Goal: Task Accomplishment & Management: Complete application form

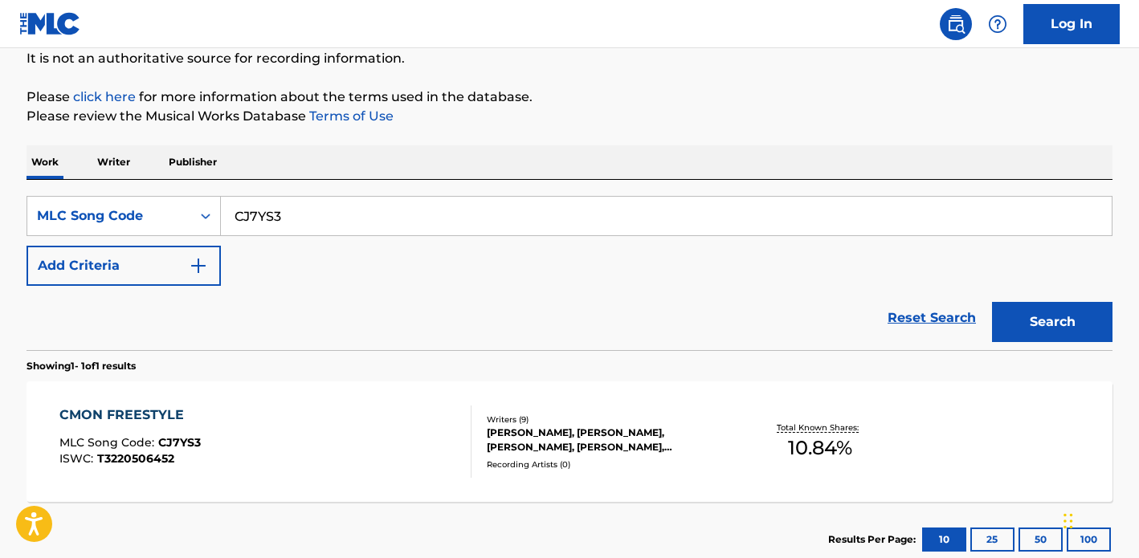
click at [321, 456] on div "CMON FREESTYLE MLC Song Code : CJ7YS3 ISWC : T3220506452" at bounding box center [265, 442] width 413 height 72
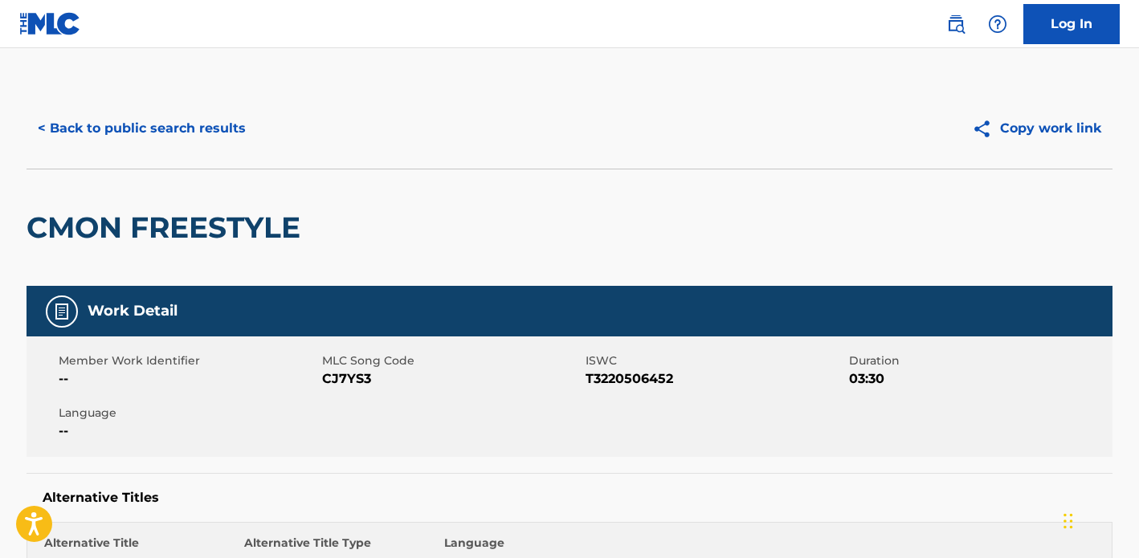
click at [86, 128] on button "< Back to public search results" at bounding box center [142, 128] width 231 height 40
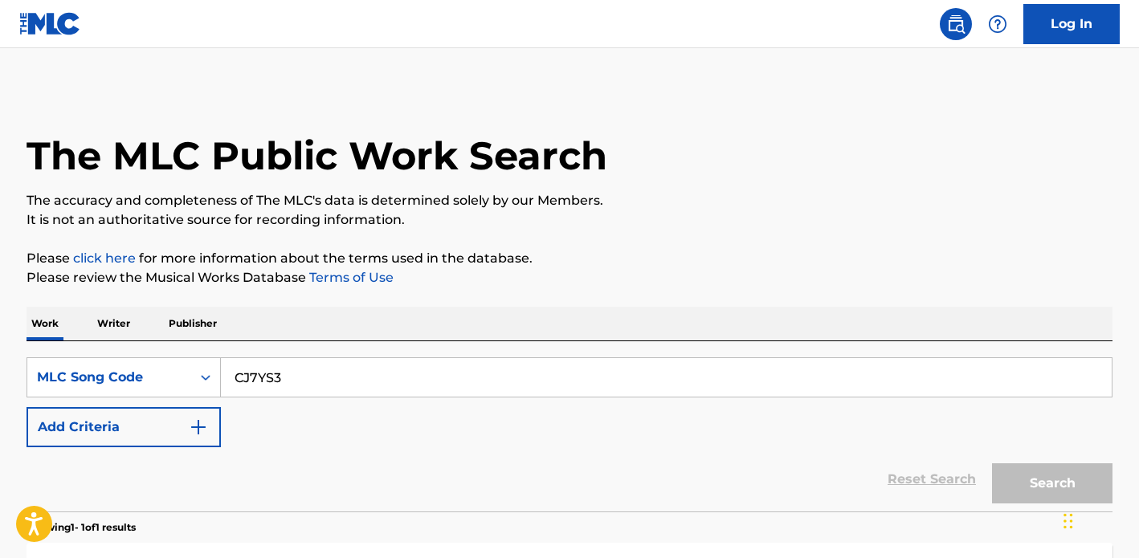
scroll to position [162, 0]
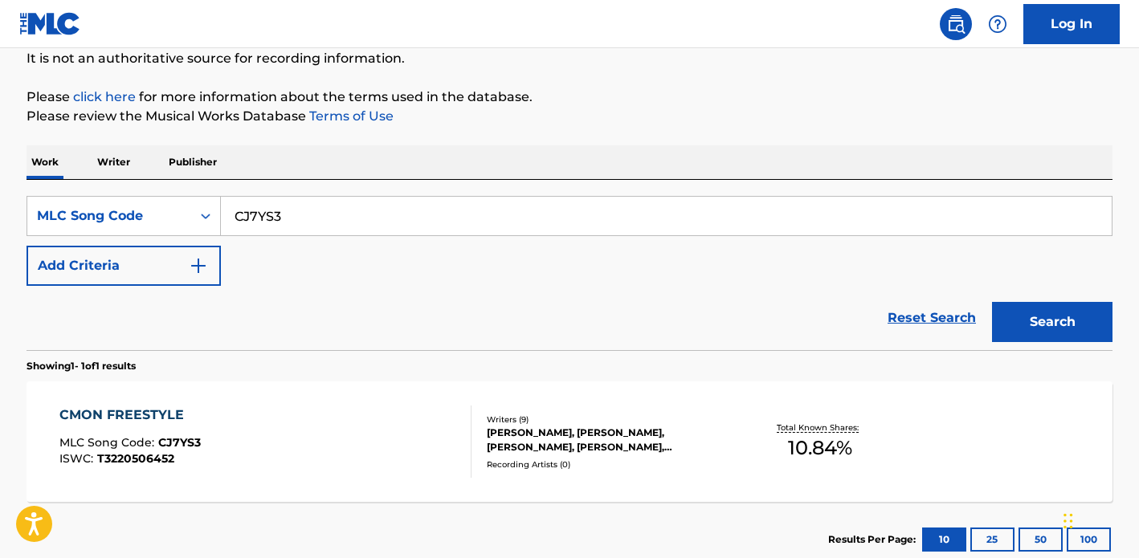
click at [295, 223] on input "CJ7YS3" at bounding box center [666, 216] width 891 height 39
paste input "Search Form"
click at [992, 302] on button "Search" at bounding box center [1052, 322] width 121 height 40
click at [362, 220] on input "CJ7YS3" at bounding box center [666, 216] width 891 height 39
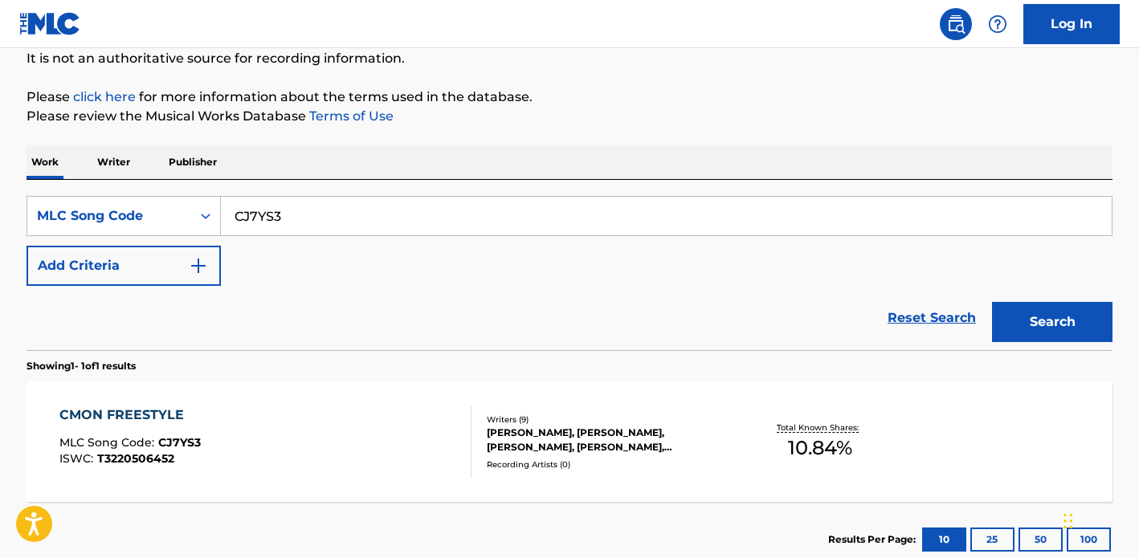
click at [362, 220] on input "CJ7YS3" at bounding box center [666, 216] width 891 height 39
paste input "C1H9U"
type input "CC1H9U"
click at [992, 302] on button "Search" at bounding box center [1052, 322] width 121 height 40
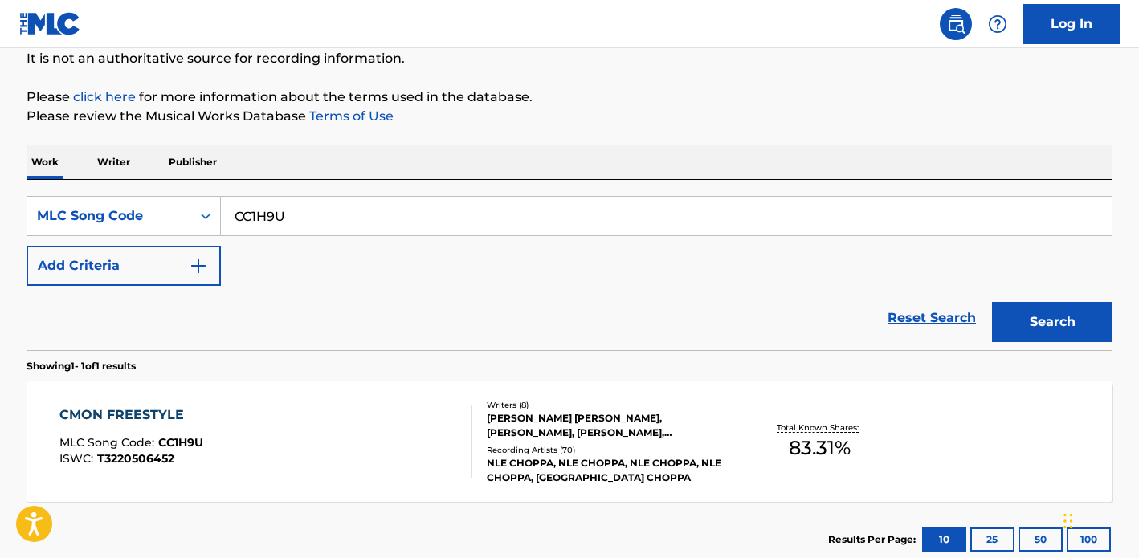
click at [282, 462] on div "CMON FREESTYLE MLC Song Code : CC1H9U ISWC : T3220506452" at bounding box center [265, 442] width 413 height 72
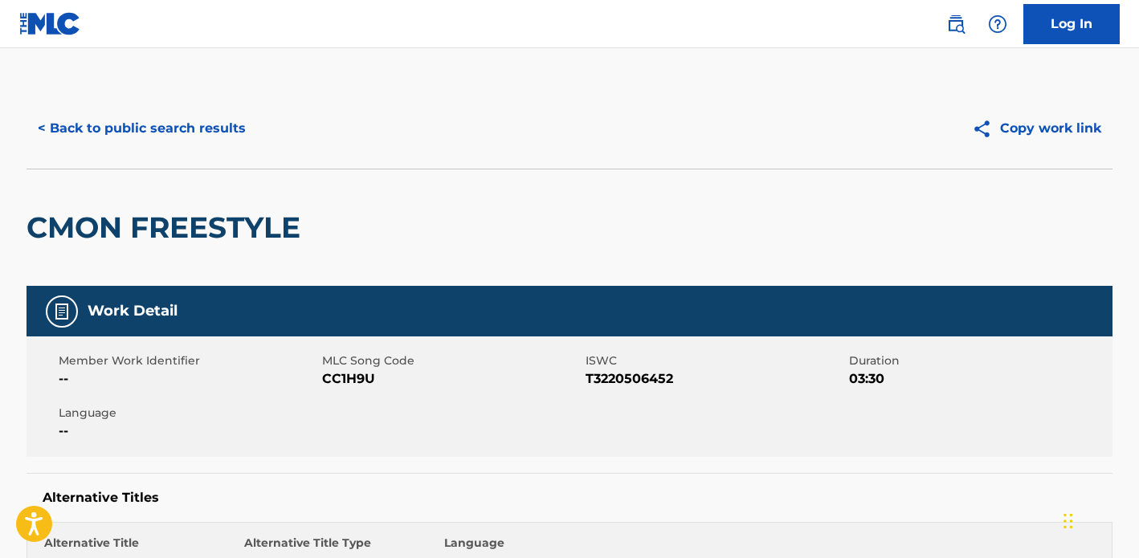
click at [109, 127] on button "< Back to public search results" at bounding box center [142, 128] width 231 height 40
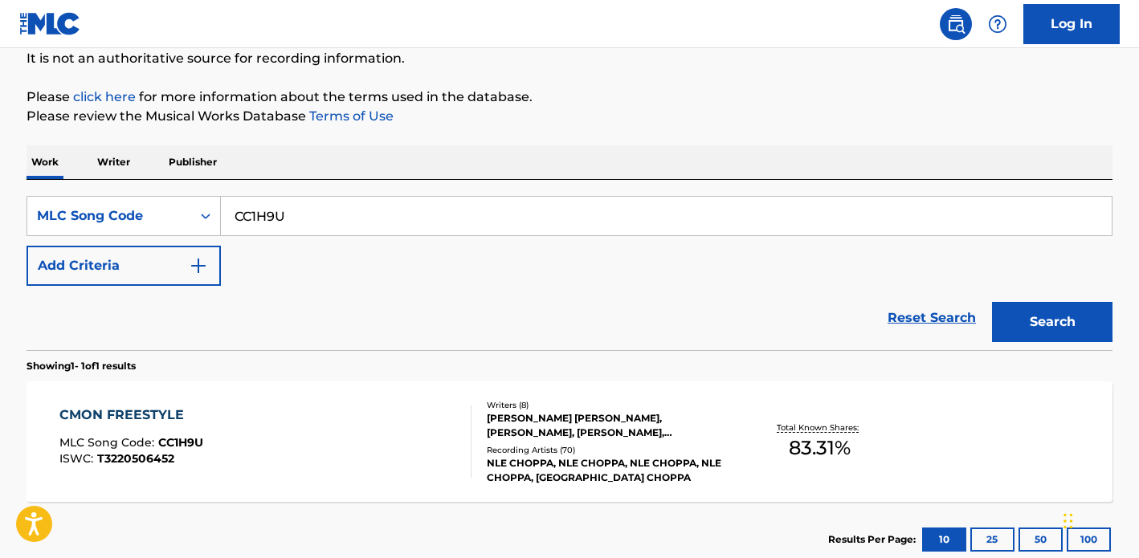
click at [244, 215] on input "CC1H9U" at bounding box center [666, 216] width 891 height 39
paste input "J7YS3"
click at [992, 302] on button "Search" at bounding box center [1052, 322] width 121 height 40
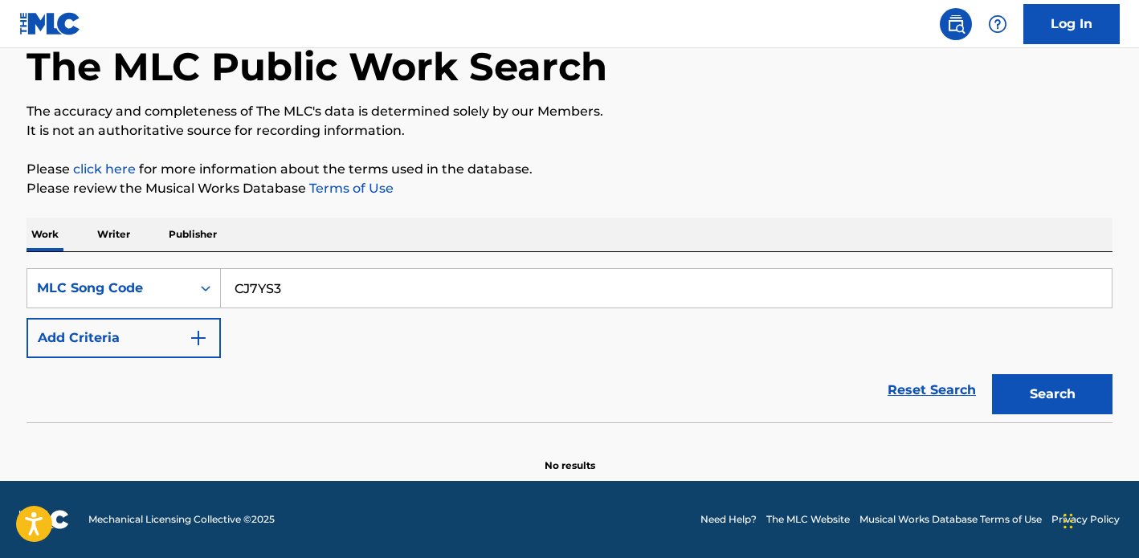
type input "CJ7YS3"
click at [992, 374] on button "Search" at bounding box center [1052, 394] width 121 height 40
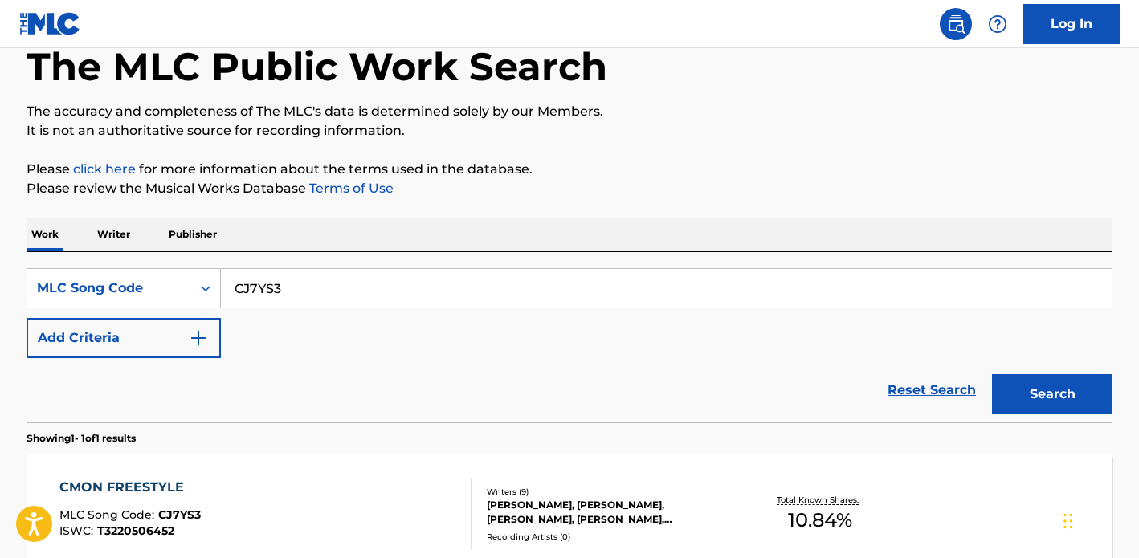
scroll to position [162, 0]
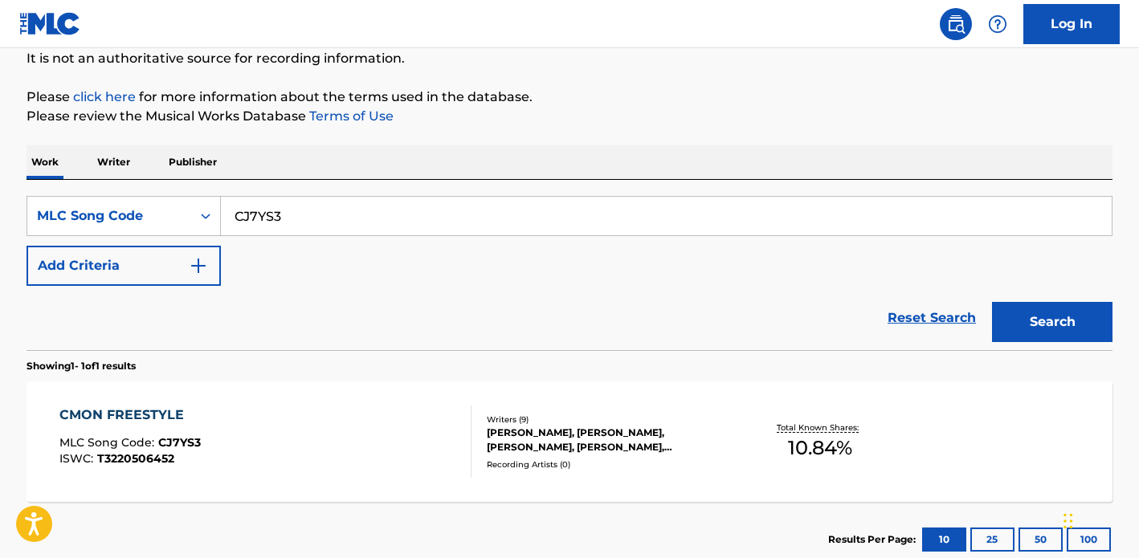
click at [348, 429] on div "CMON FREESTYLE MLC Song Code : CJ7YS3 ISWC : T3220506452" at bounding box center [265, 442] width 413 height 72
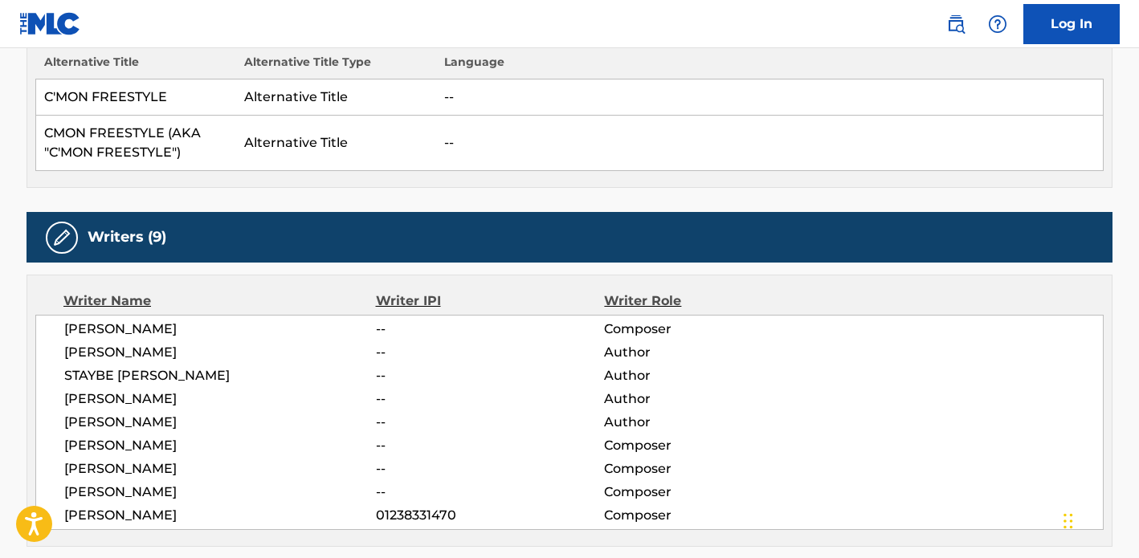
scroll to position [482, 0]
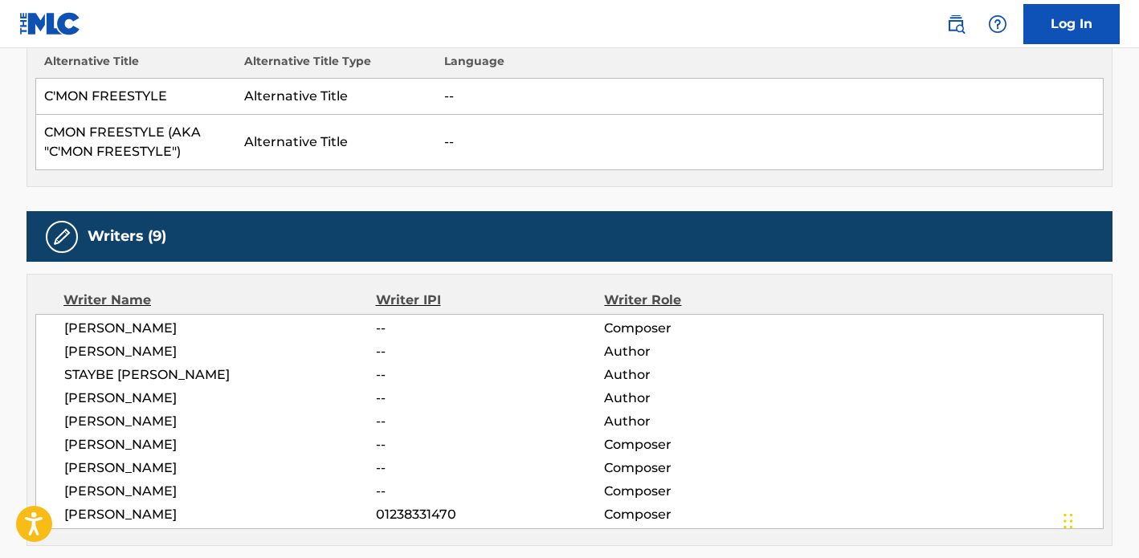
click at [417, 519] on span "01238331470" at bounding box center [490, 514] width 228 height 19
copy span "01238331470"
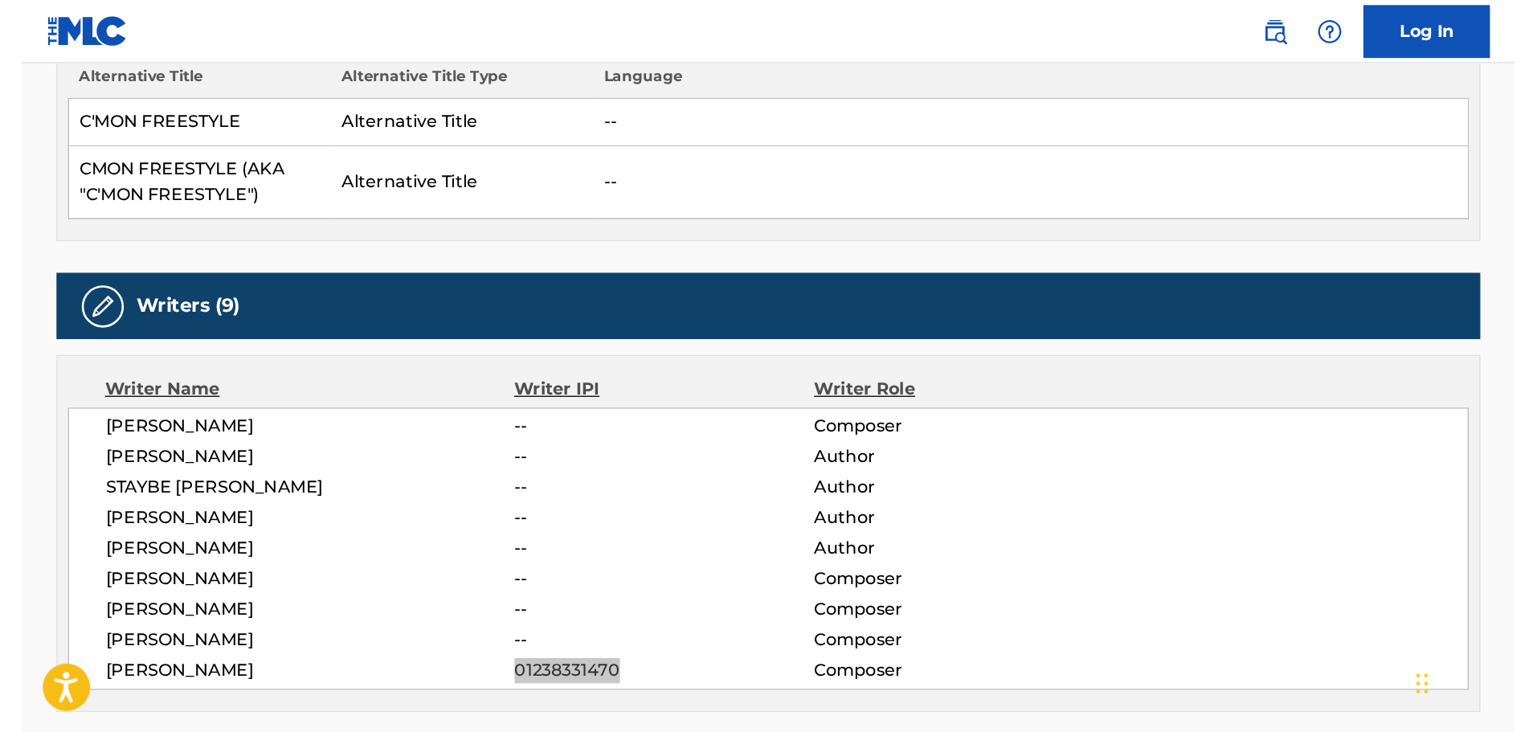
scroll to position [485, 0]
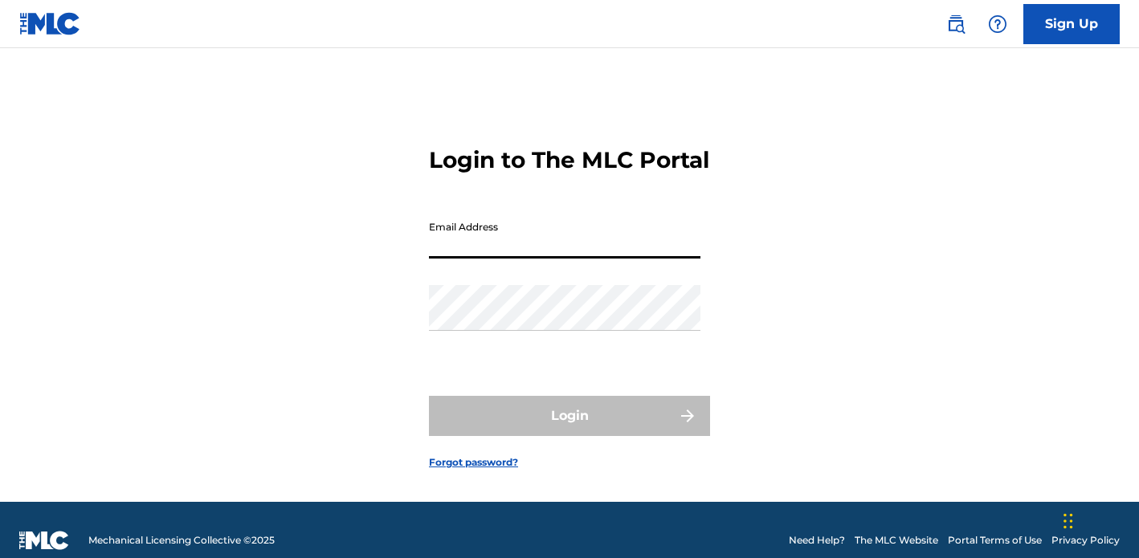
click at [490, 247] on input "Email Address" at bounding box center [565, 236] width 272 height 46
type input "dagne.cronin@sonymusicpub.com"
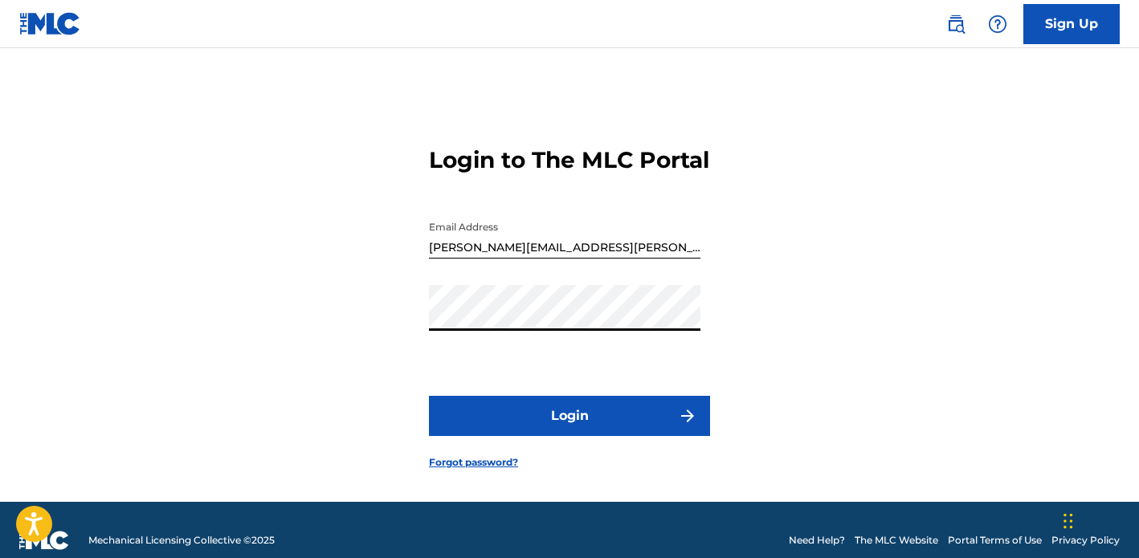
click at [429, 396] on button "Login" at bounding box center [569, 416] width 281 height 40
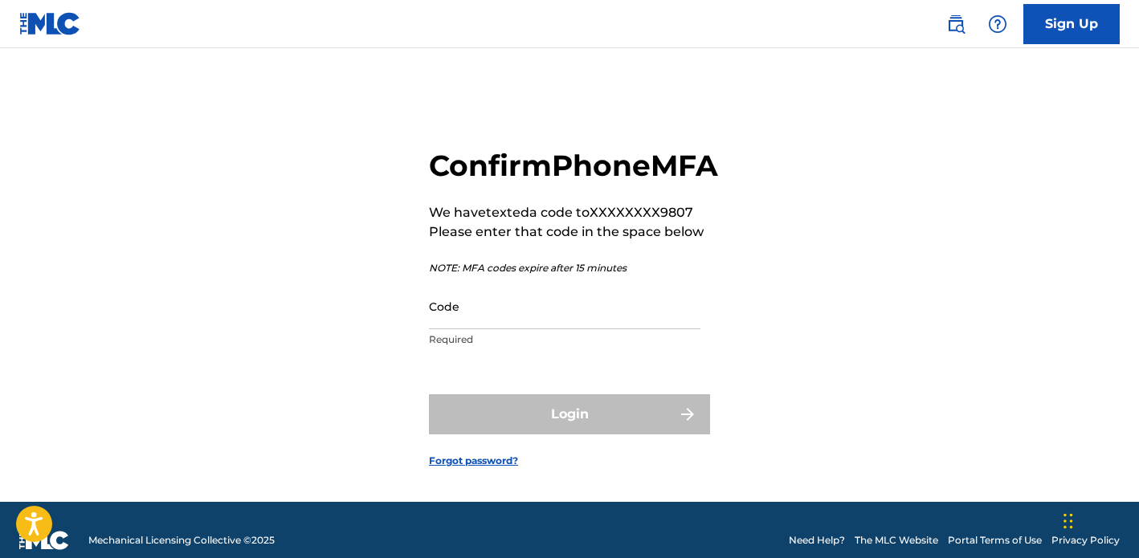
click at [498, 347] on p "Required" at bounding box center [565, 340] width 272 height 14
click at [501, 329] on input "Code" at bounding box center [565, 307] width 272 height 46
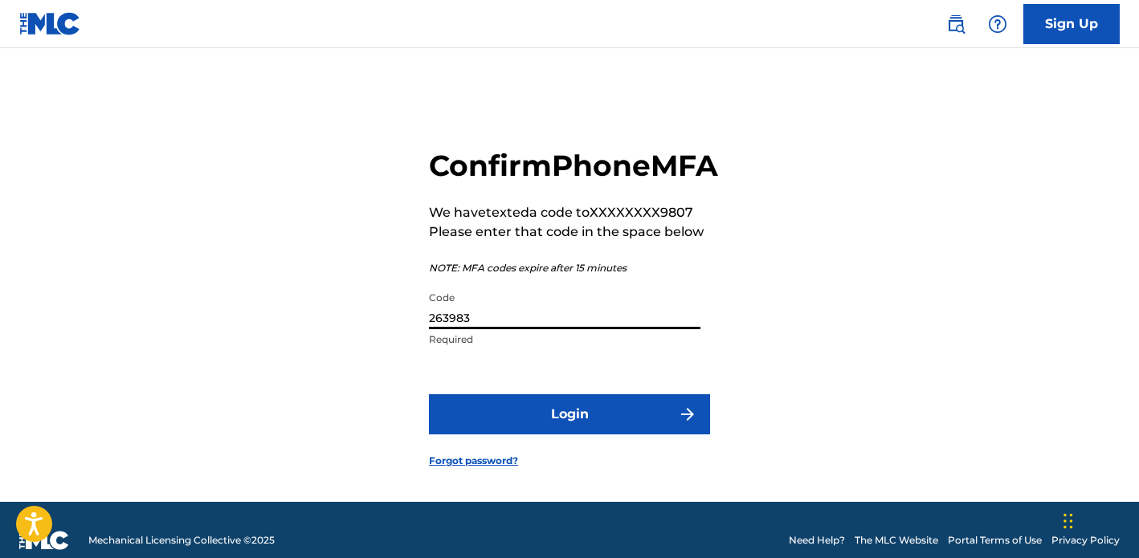
type input "263983"
click at [429, 395] on button "Login" at bounding box center [569, 415] width 281 height 40
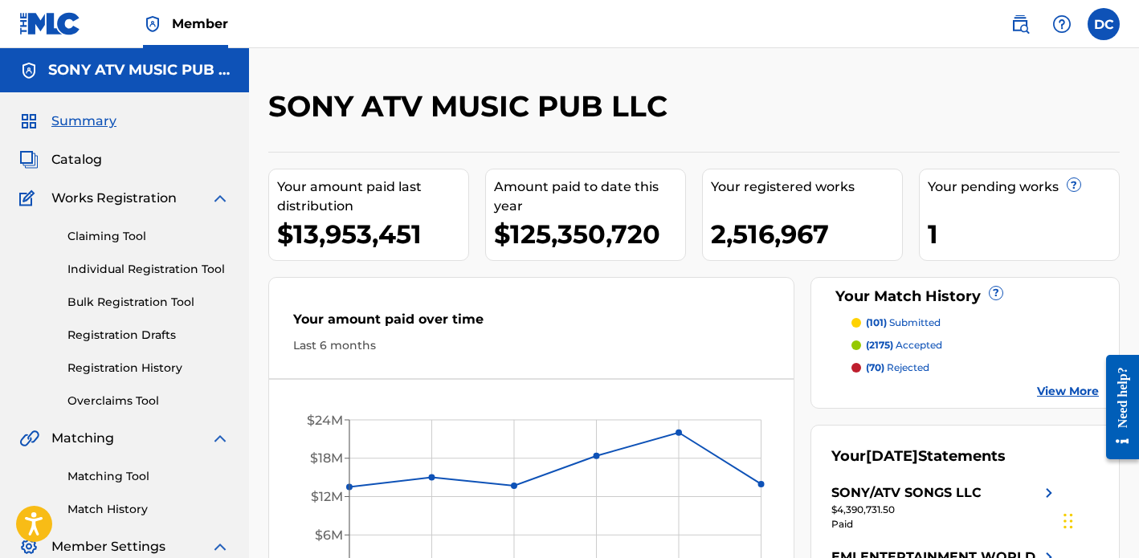
click at [125, 235] on link "Claiming Tool" at bounding box center [148, 236] width 162 height 17
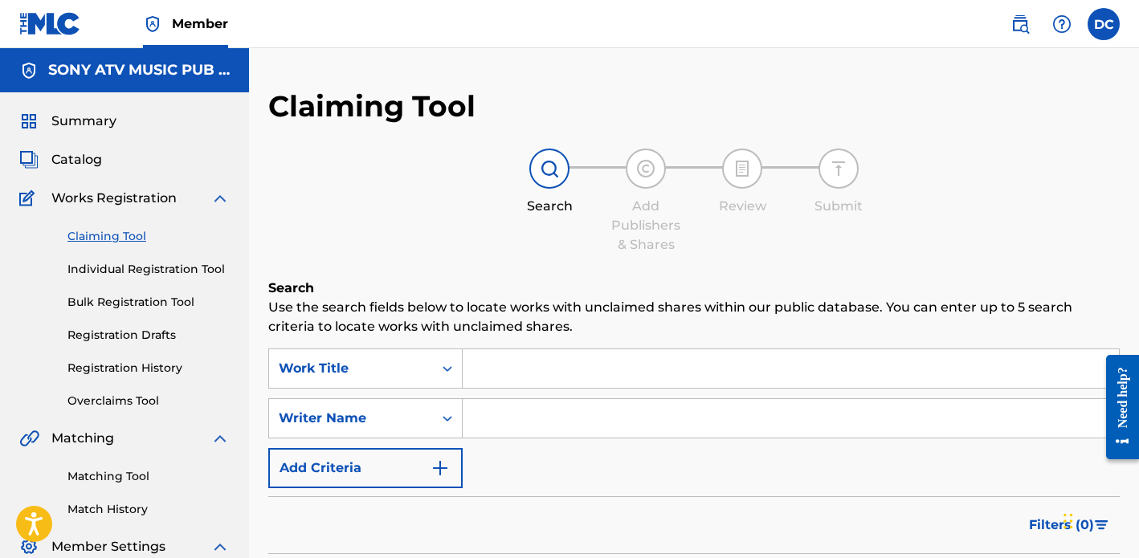
click at [512, 366] on input "Search Form" at bounding box center [791, 369] width 656 height 39
click at [509, 387] on input "Search Form" at bounding box center [791, 369] width 656 height 39
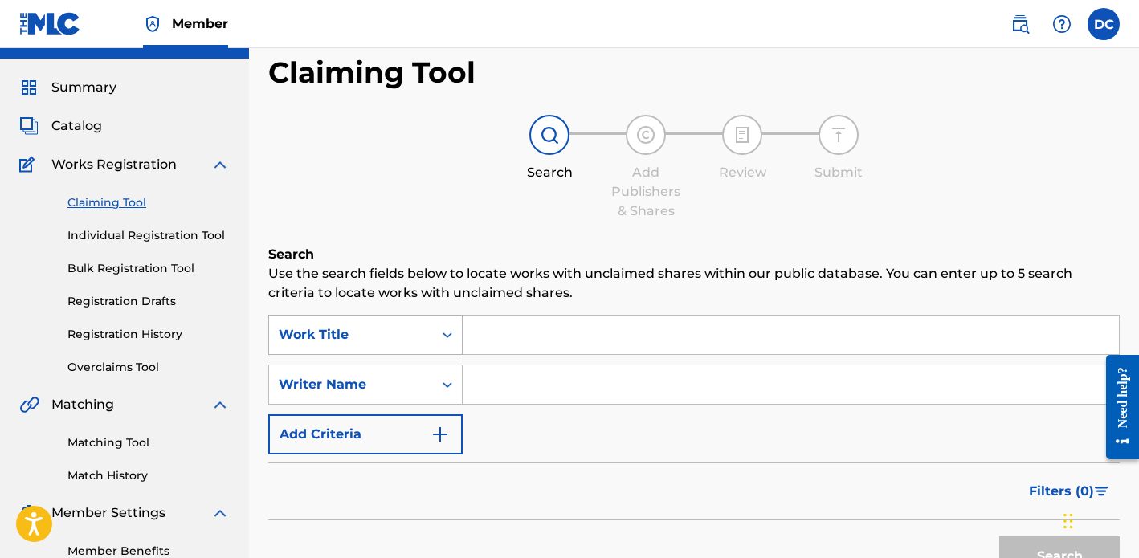
click at [433, 355] on div "Work Title" at bounding box center [365, 335] width 194 height 40
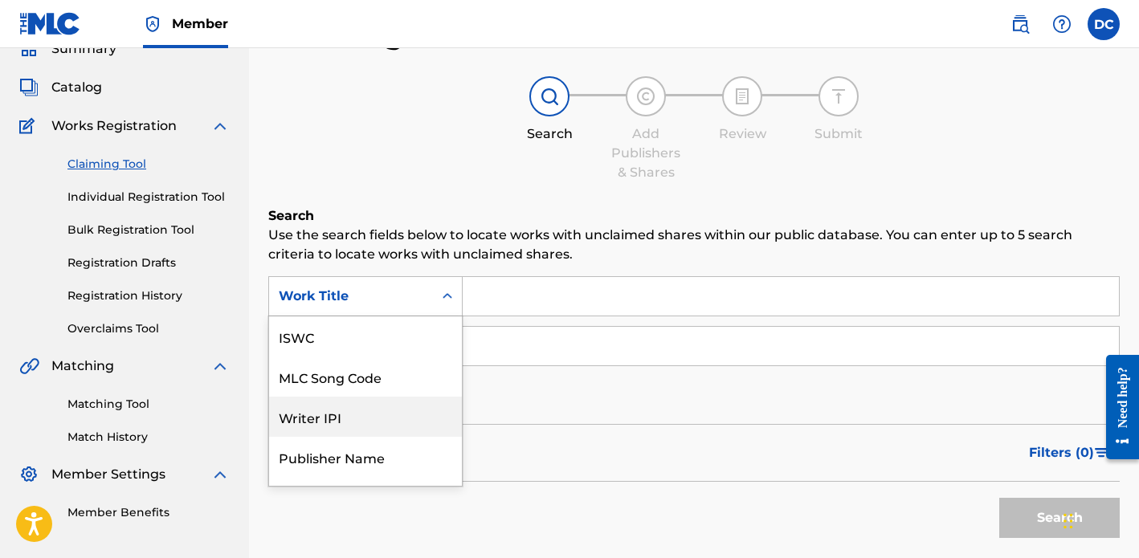
scroll to position [40, 0]
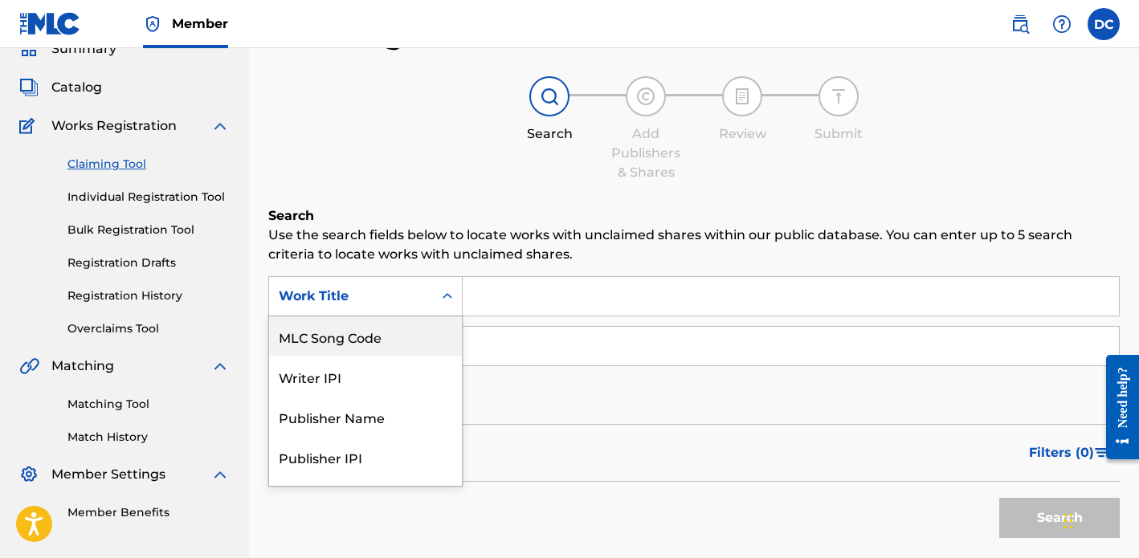
click at [386, 345] on div "MLC Song Code" at bounding box center [365, 337] width 193 height 40
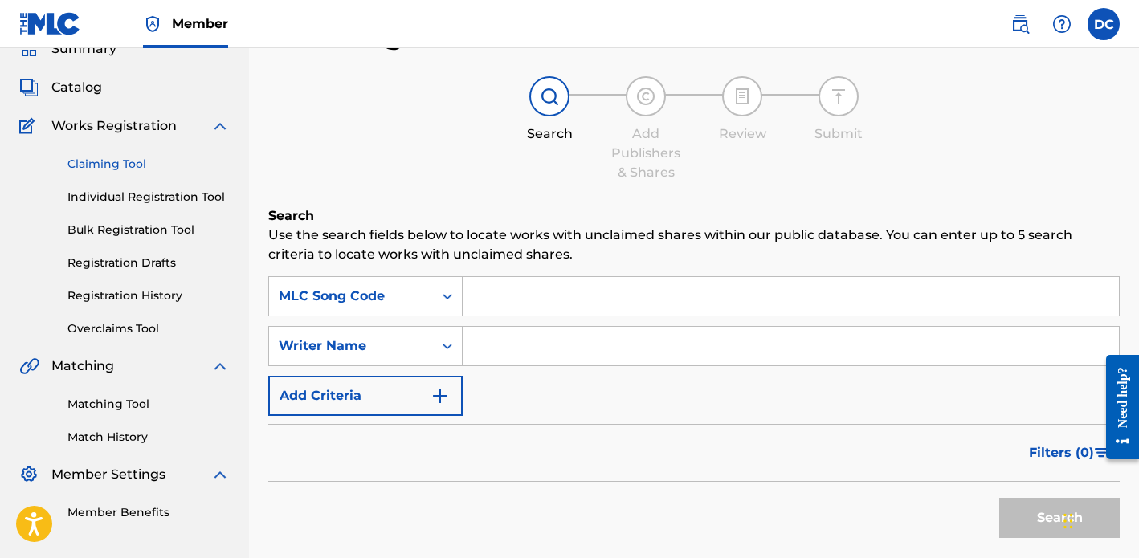
click at [530, 306] on input "Search Form" at bounding box center [791, 296] width 656 height 39
paste input "CC1H9U"
type input "CC1H9U"
click at [1037, 526] on button "Search" at bounding box center [1060, 518] width 121 height 40
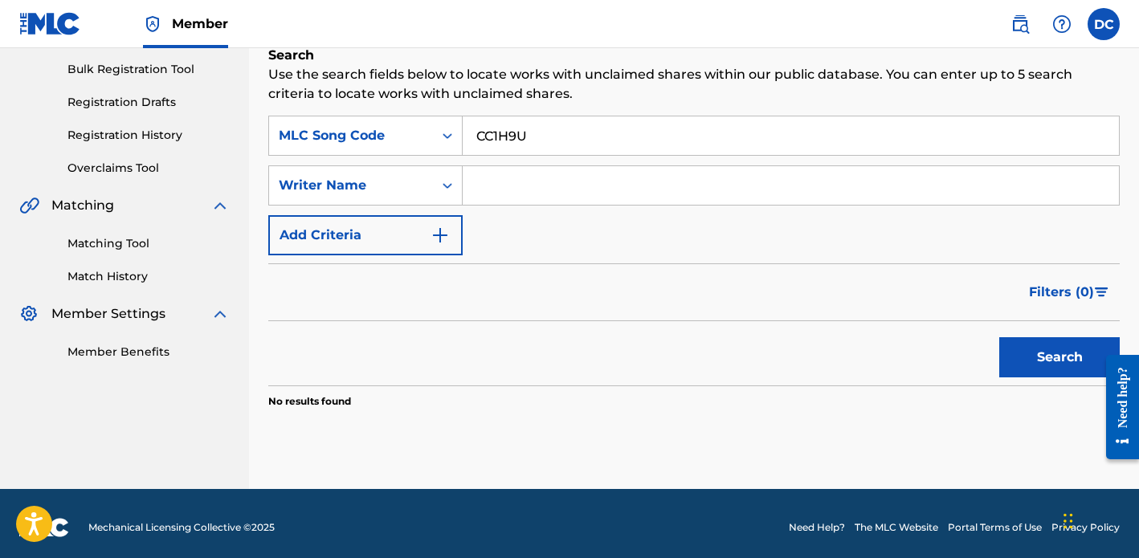
click at [1071, 286] on span "Filters ( 0 )" at bounding box center [1061, 292] width 65 height 19
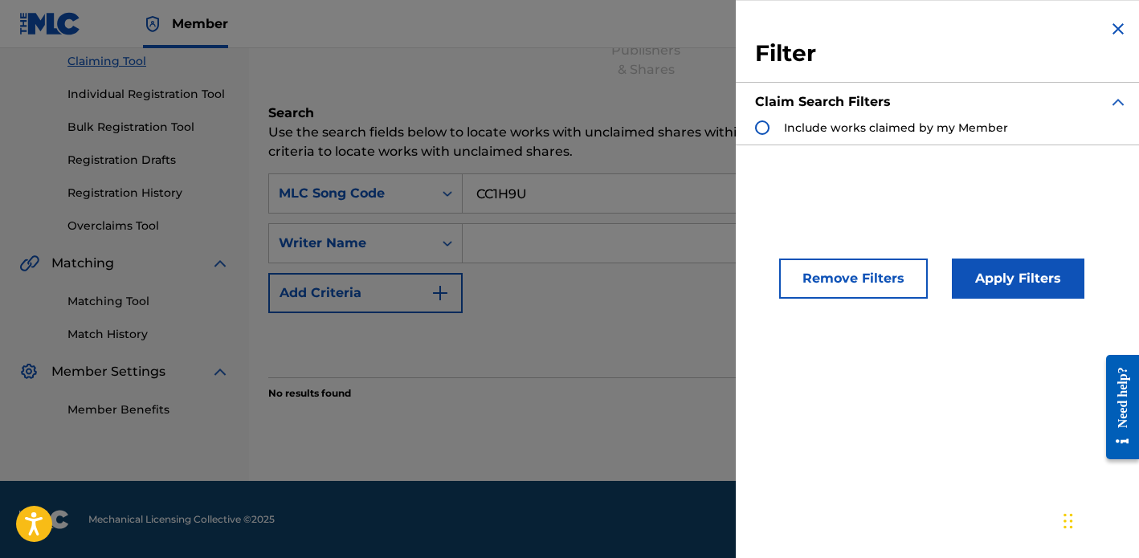
click at [832, 98] on strong "Claim Search Filters" at bounding box center [823, 101] width 136 height 15
click at [848, 122] on span "Include works claimed by my Member" at bounding box center [896, 128] width 224 height 14
click at [991, 249] on div "Remove Filters Apply Filters" at bounding box center [941, 265] width 411 height 106
click at [1007, 288] on button "Apply Filters" at bounding box center [1018, 279] width 133 height 40
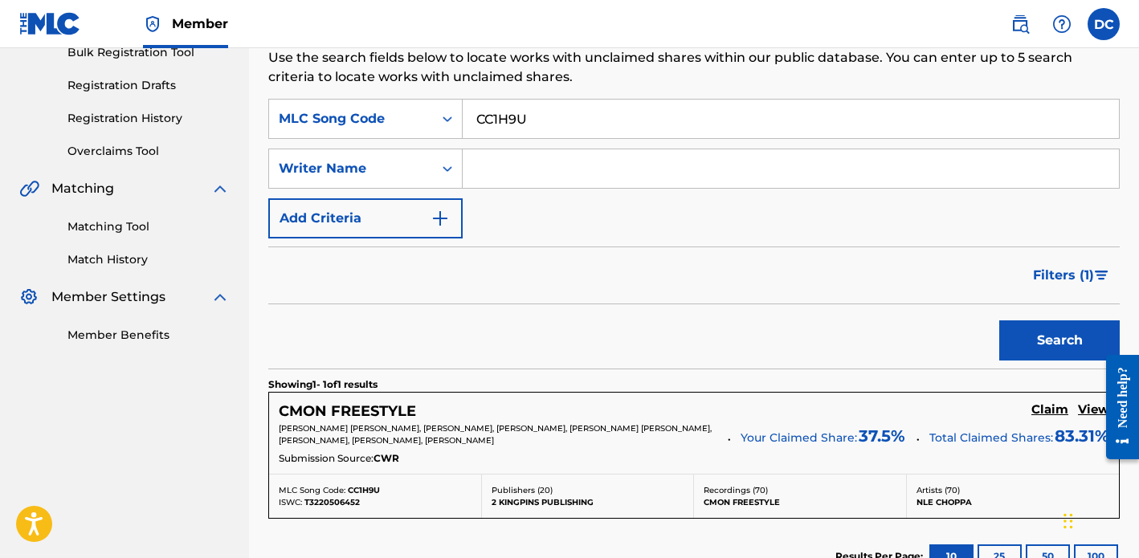
scroll to position [336, 0]
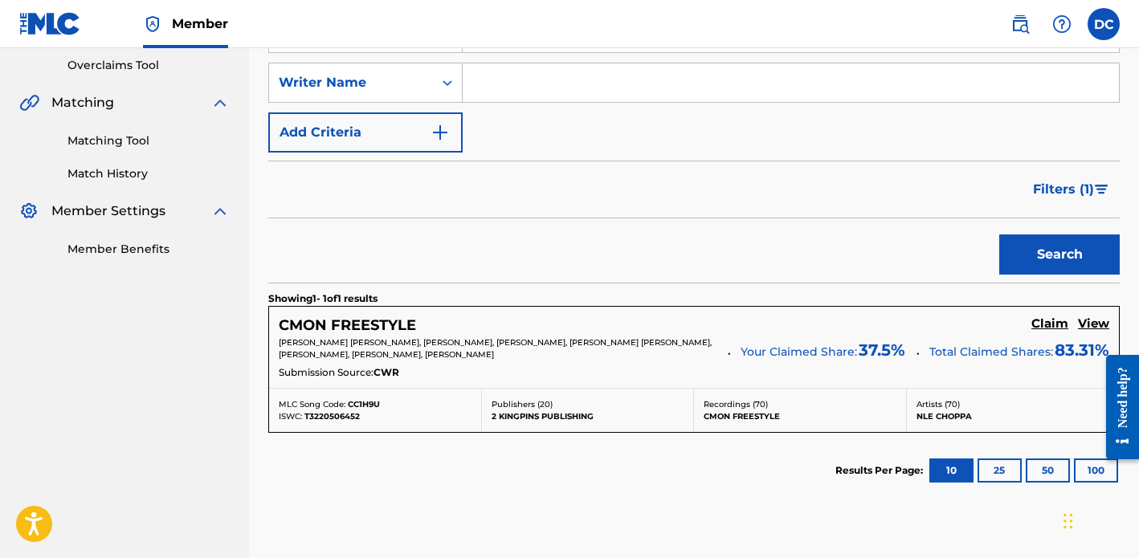
click at [1050, 326] on h5 "Claim" at bounding box center [1050, 324] width 37 height 15
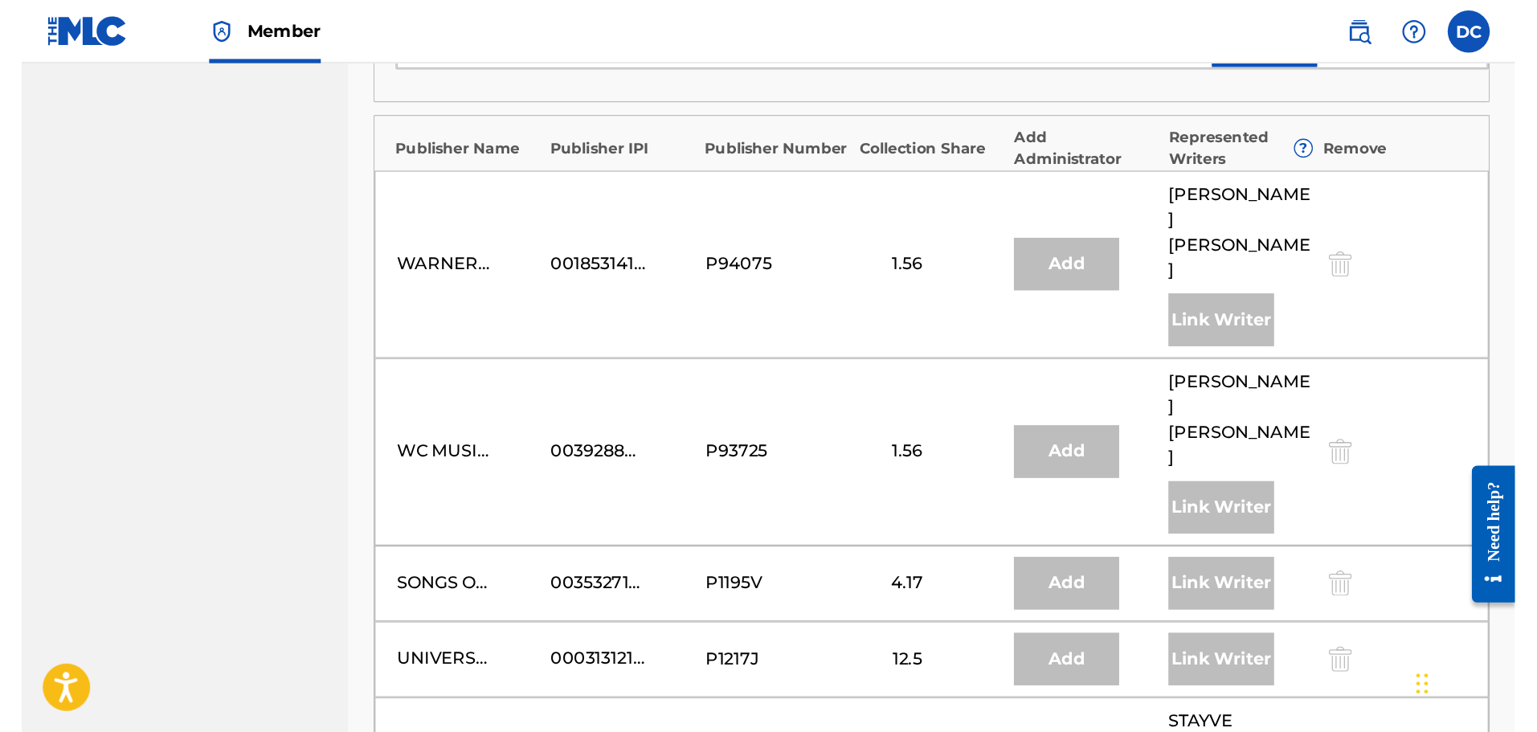
scroll to position [1863, 0]
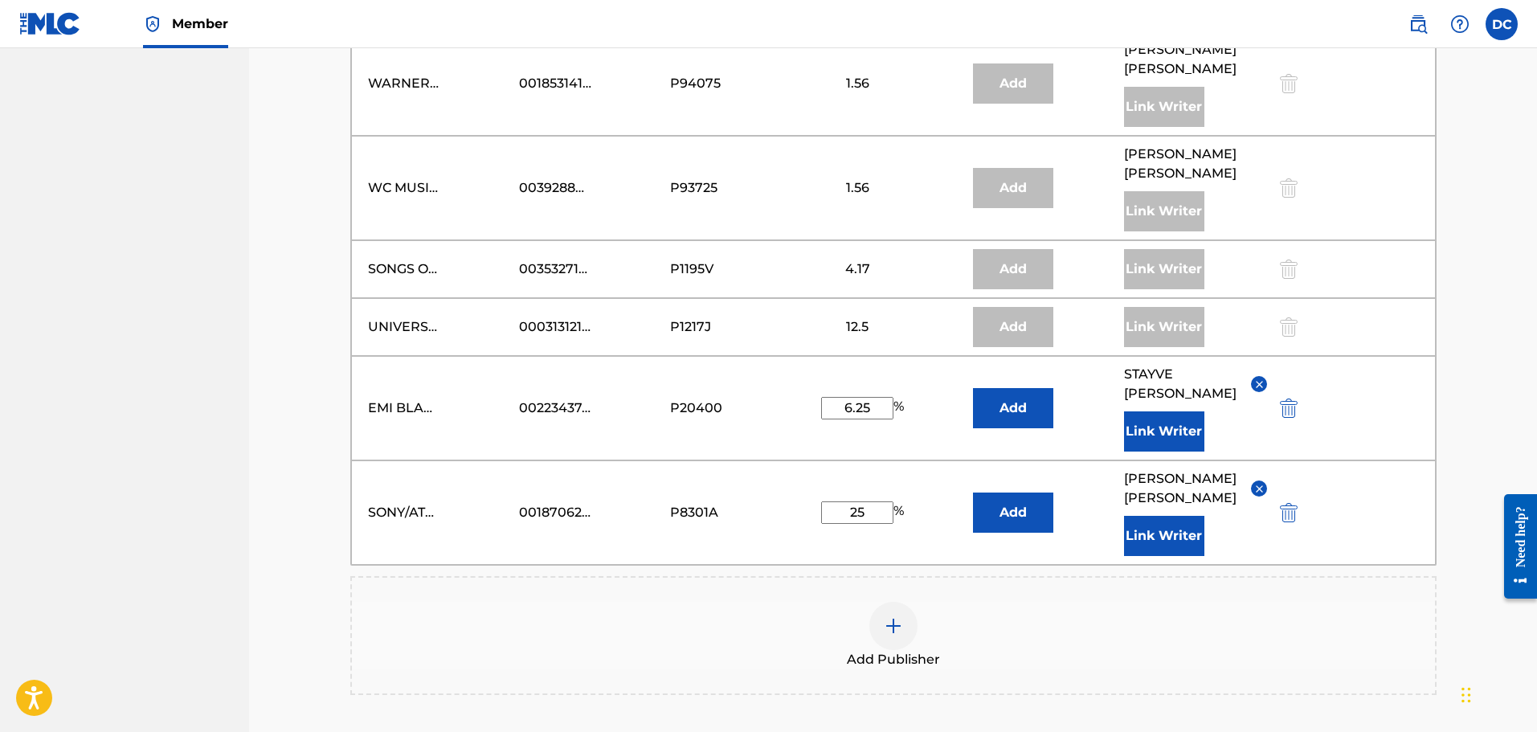
click at [885, 558] on img at bounding box center [893, 625] width 19 height 19
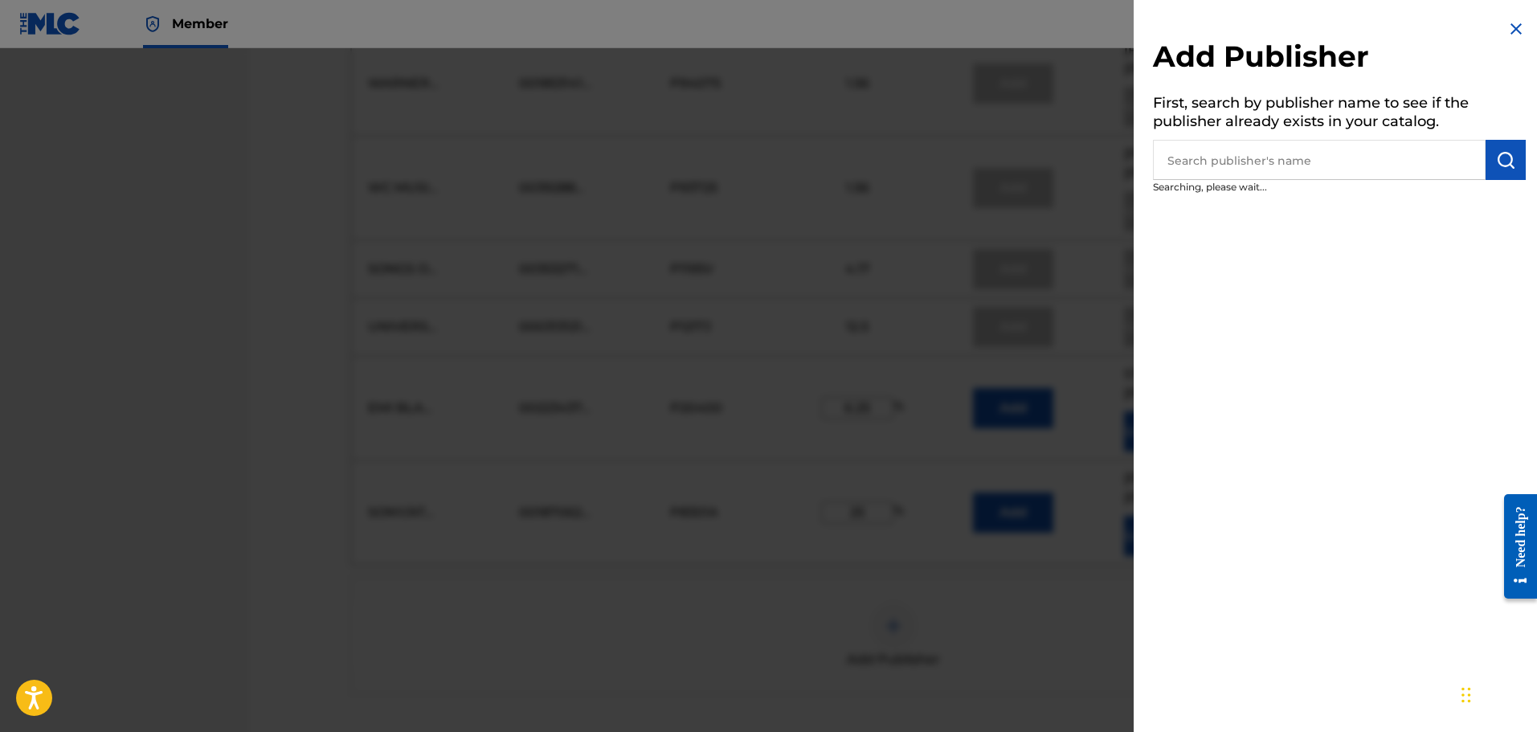
click at [1139, 147] on input "text" at bounding box center [1319, 160] width 333 height 40
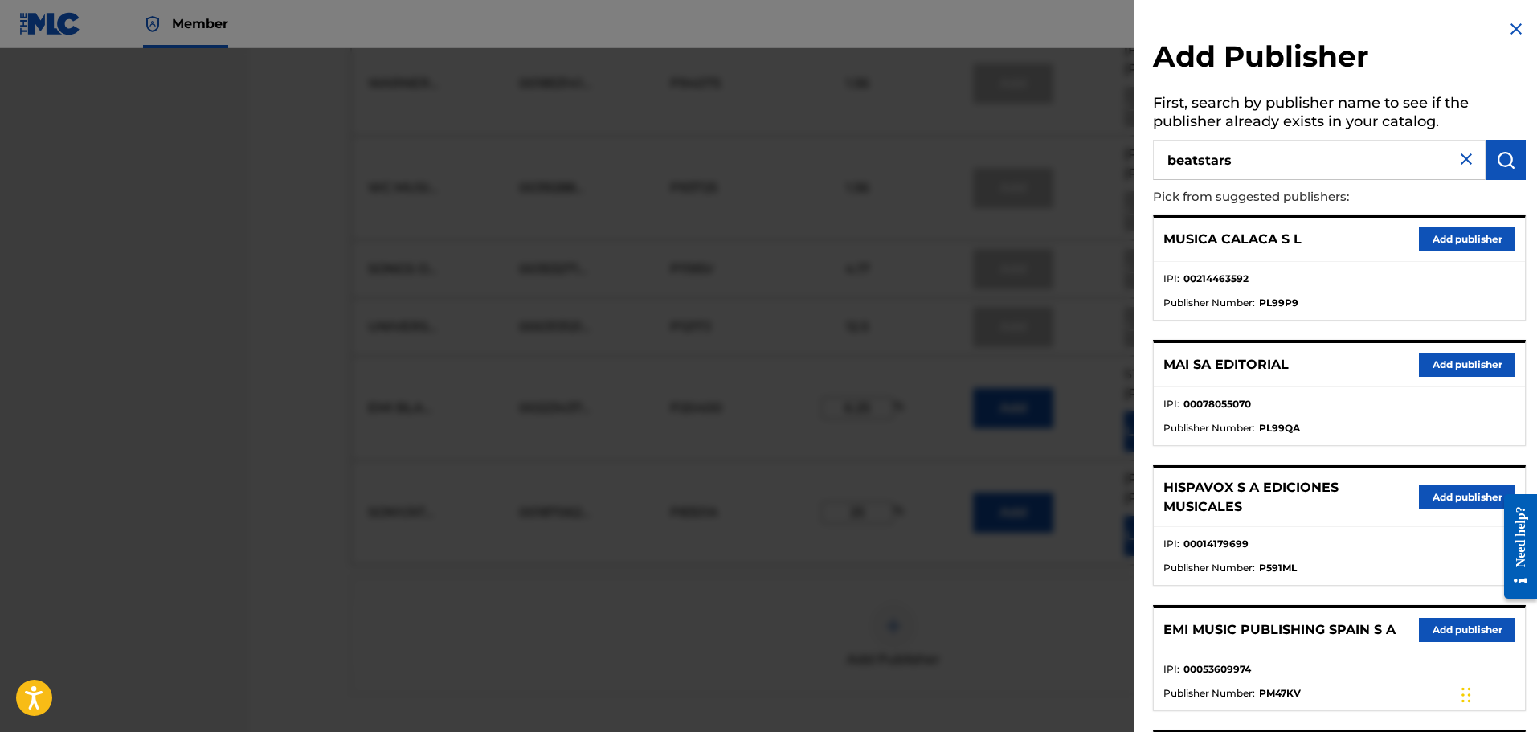
type input "beatstars"
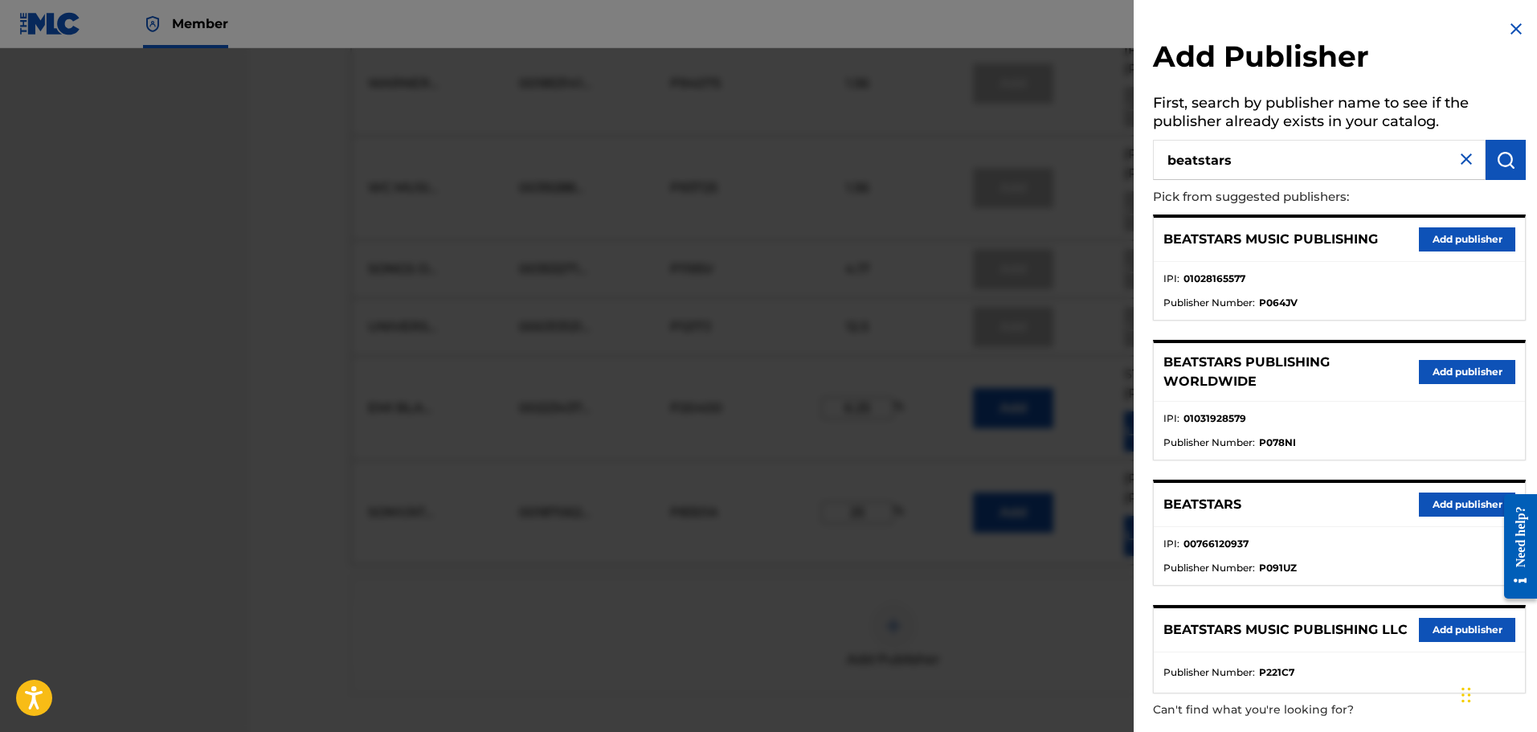
click at [1139, 380] on button "Add publisher" at bounding box center [1467, 372] width 96 height 24
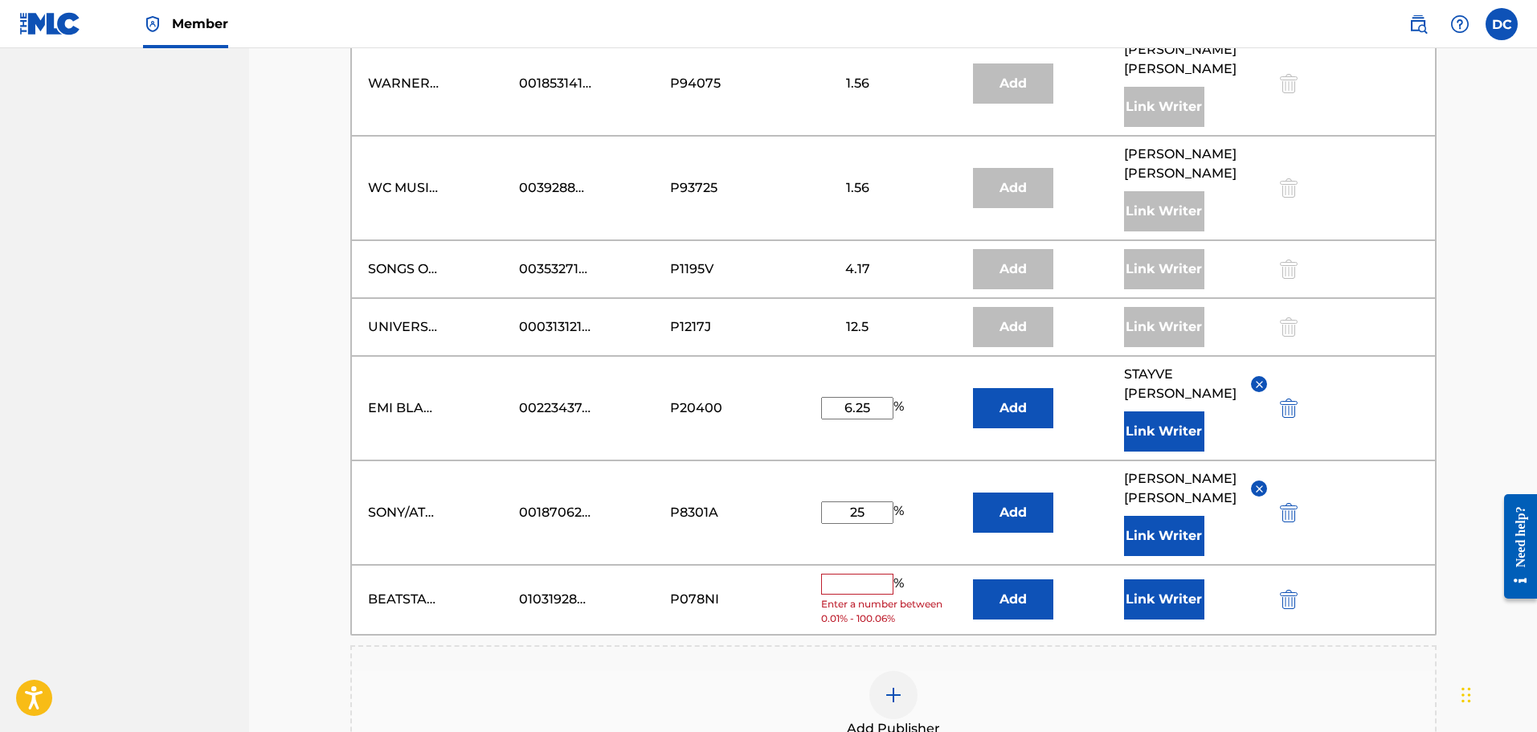
click at [860, 558] on input "text" at bounding box center [857, 584] width 72 height 21
click at [869, 558] on input "text" at bounding box center [857, 584] width 72 height 21
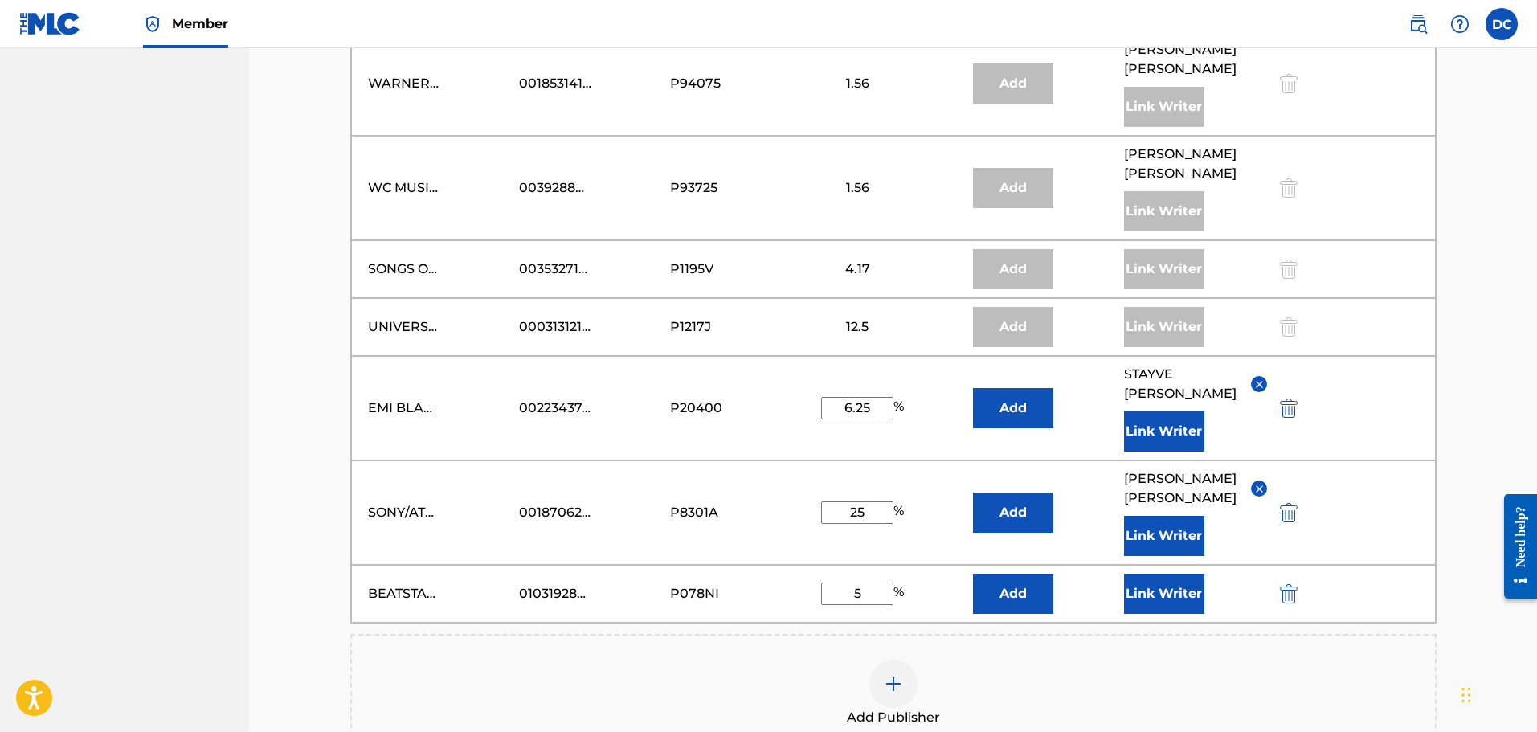
type input "5"
click at [1139, 558] on button "Link Writer" at bounding box center [1164, 594] width 80 height 40
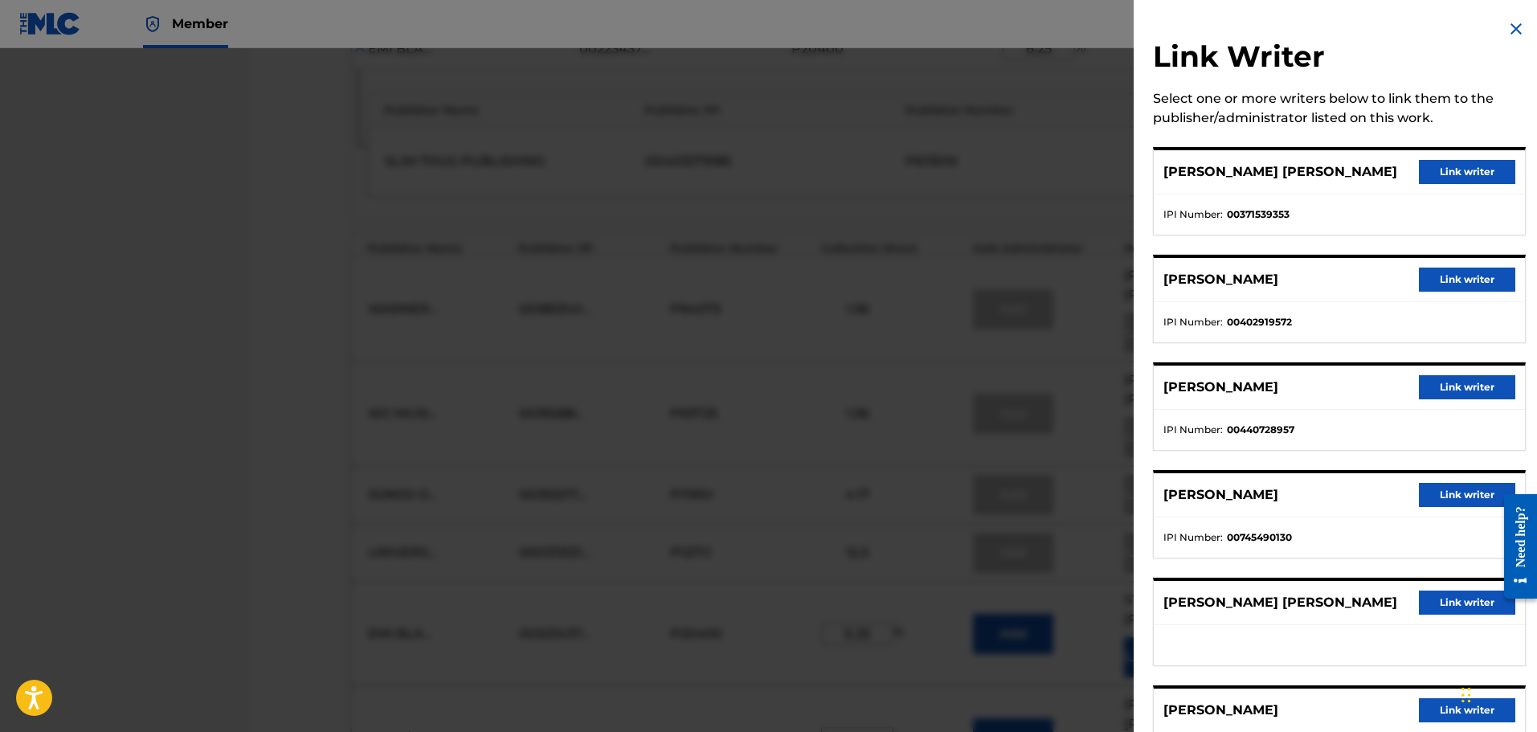
scroll to position [1622, 0]
click at [1139, 23] on img at bounding box center [1516, 28] width 19 height 19
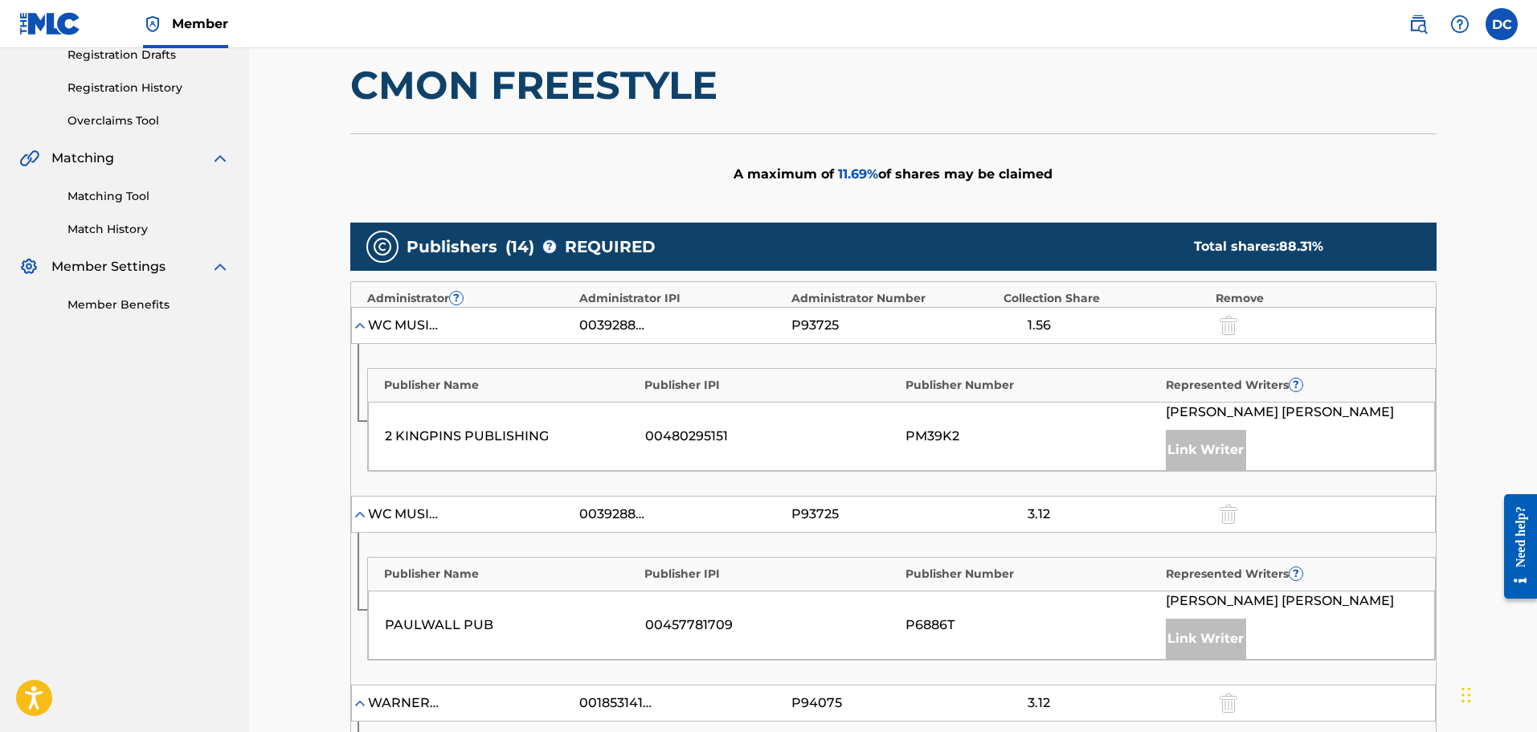
scroll to position [95, 0]
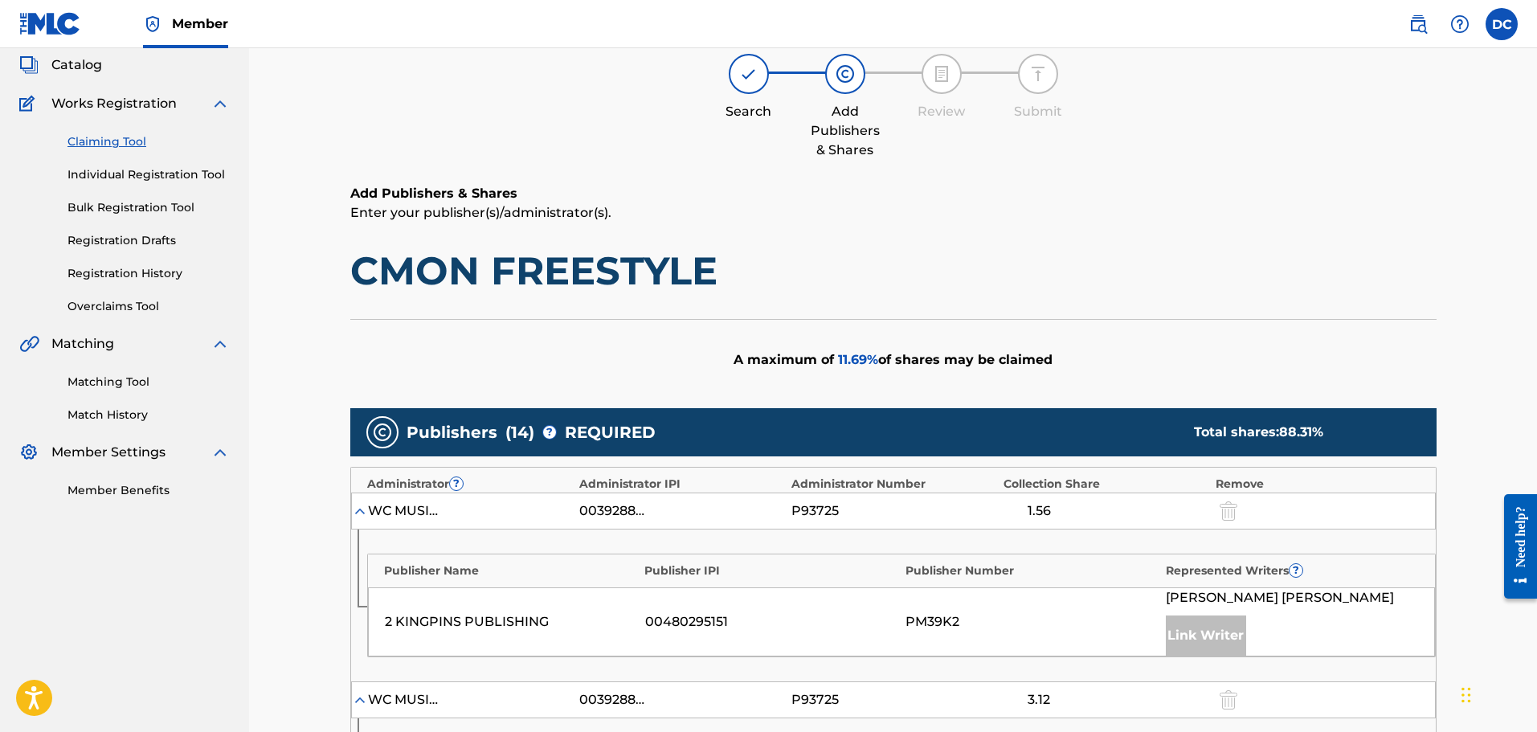
click at [354, 509] on img at bounding box center [360, 511] width 16 height 16
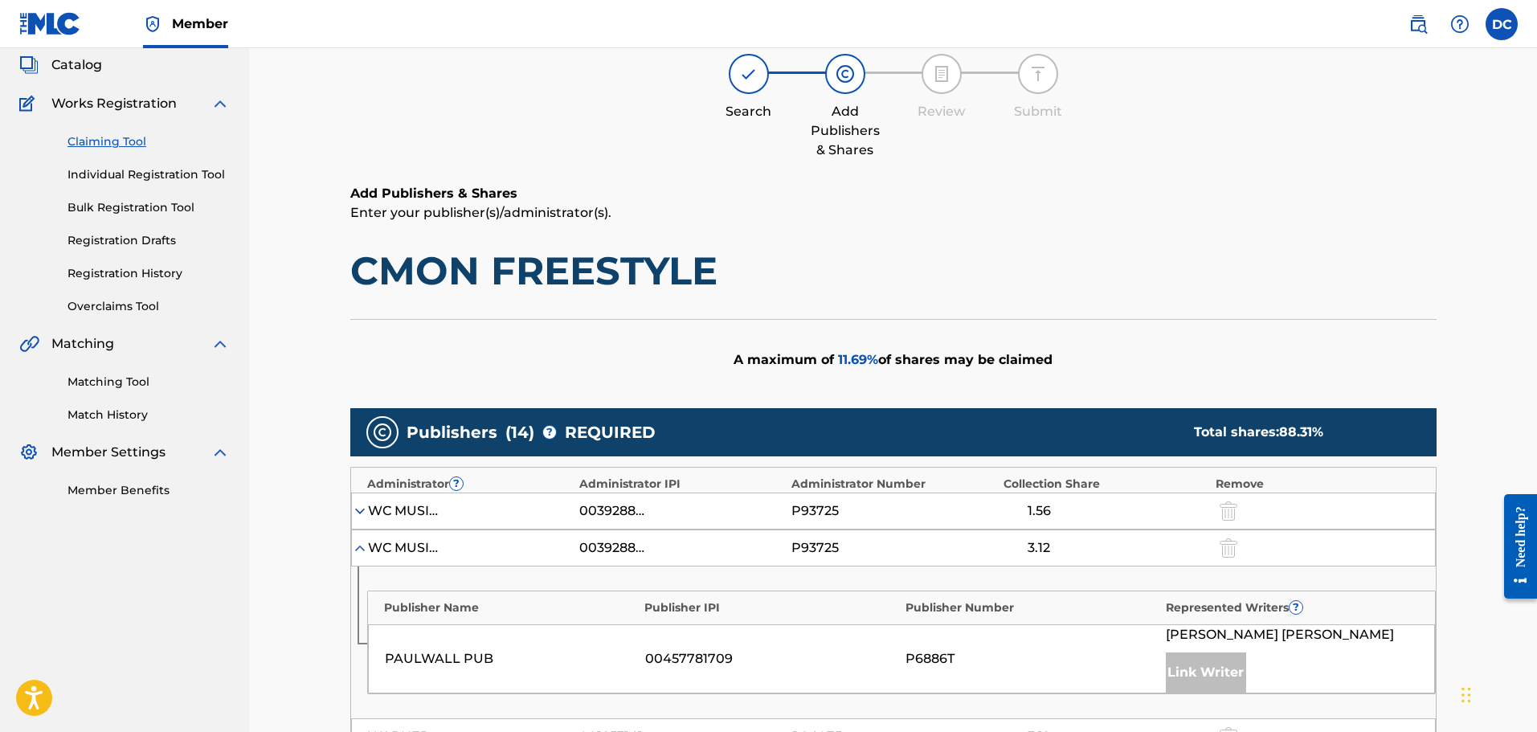
scroll to position [175, 0]
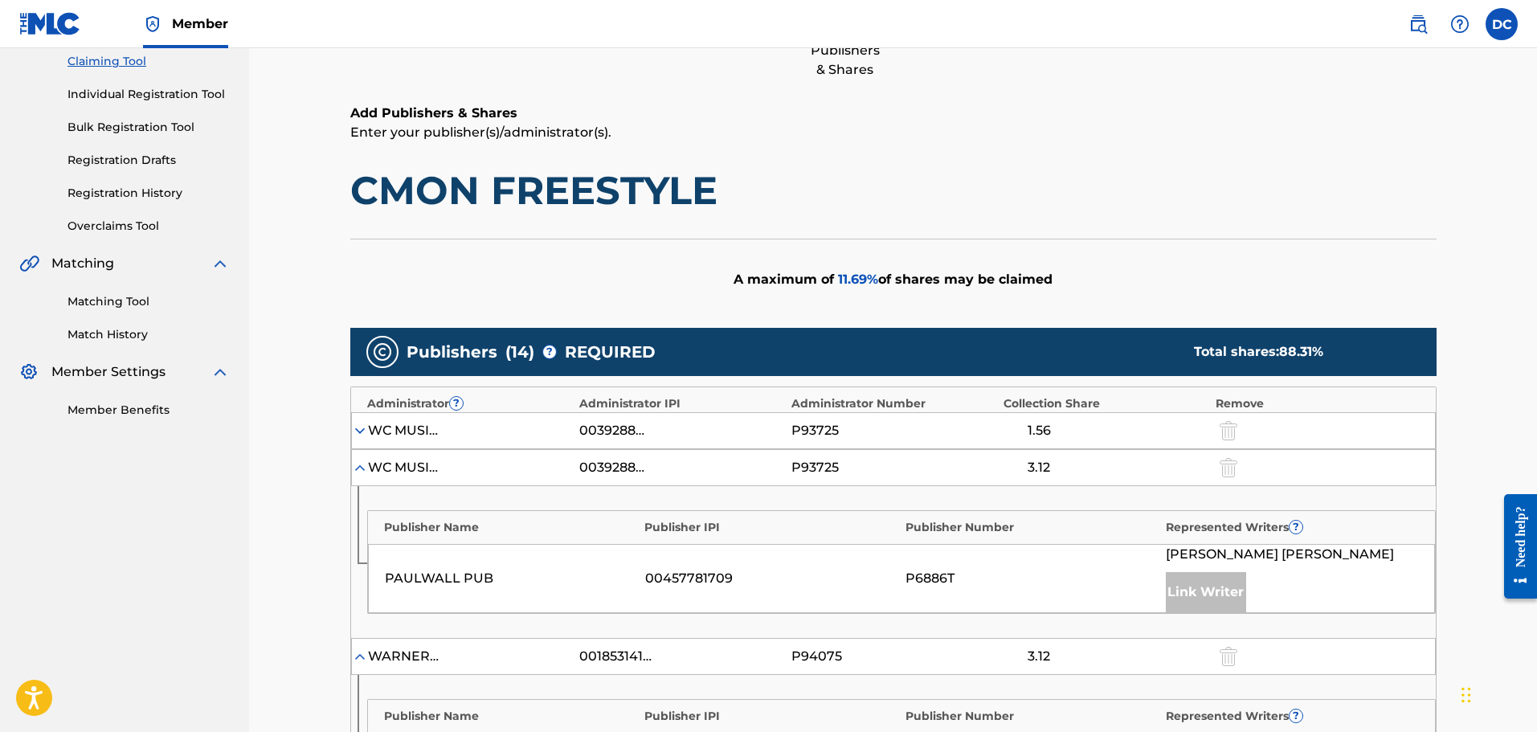
click at [359, 475] on img at bounding box center [360, 468] width 16 height 16
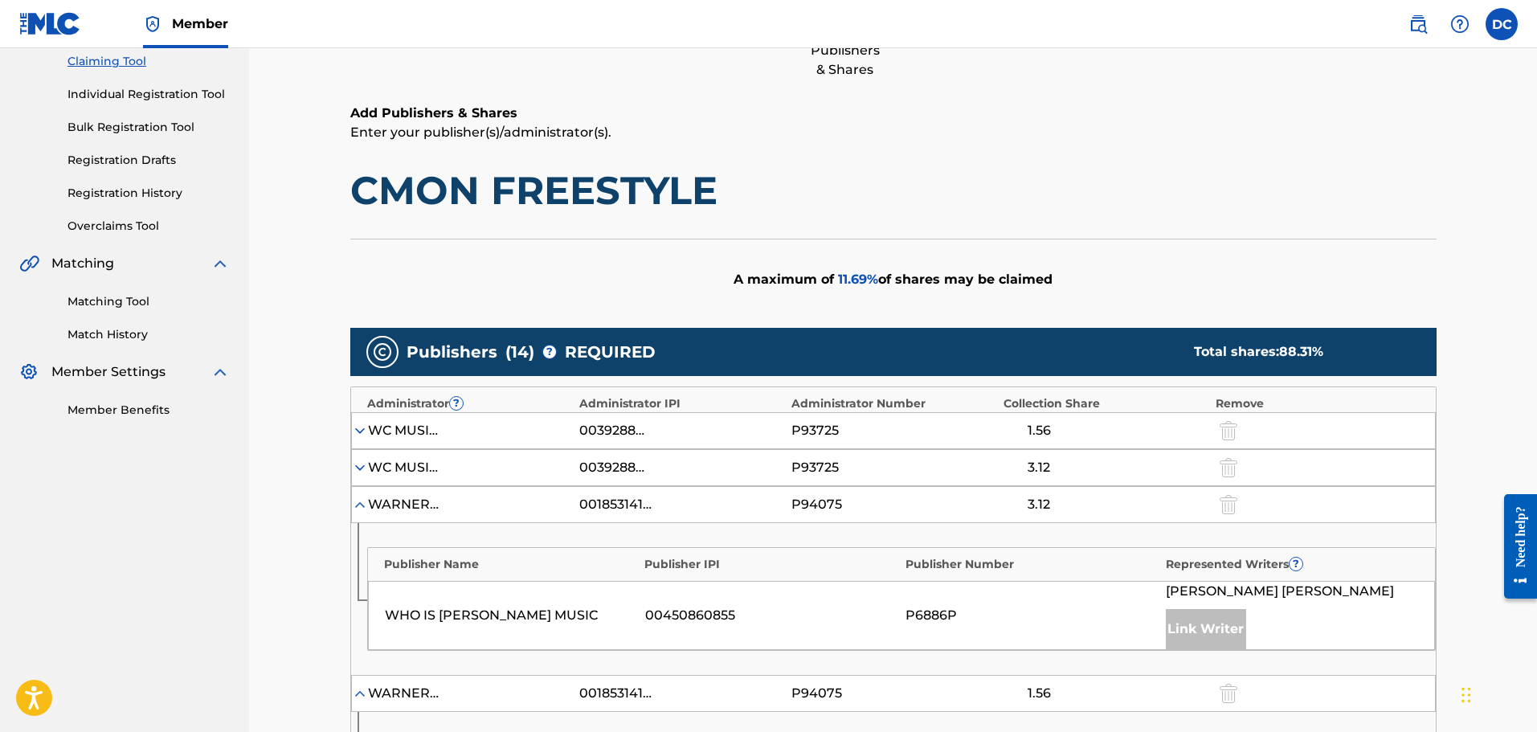
click at [359, 475] on img at bounding box center [360, 468] width 16 height 16
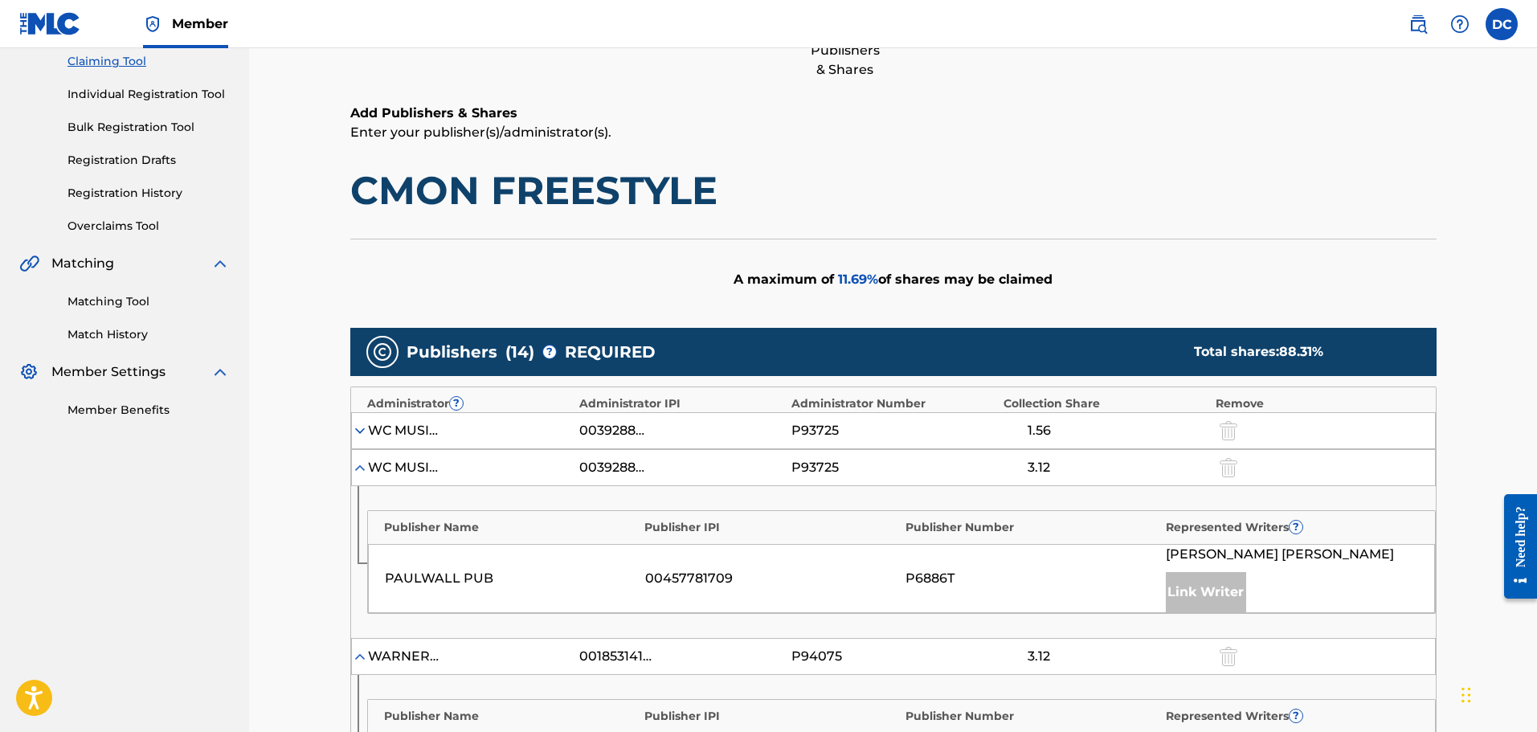
click at [363, 481] on div "WC MUSIC CORP. 00392888203 P93725 3.12" at bounding box center [893, 467] width 1085 height 37
click at [358, 471] on img at bounding box center [360, 468] width 16 height 16
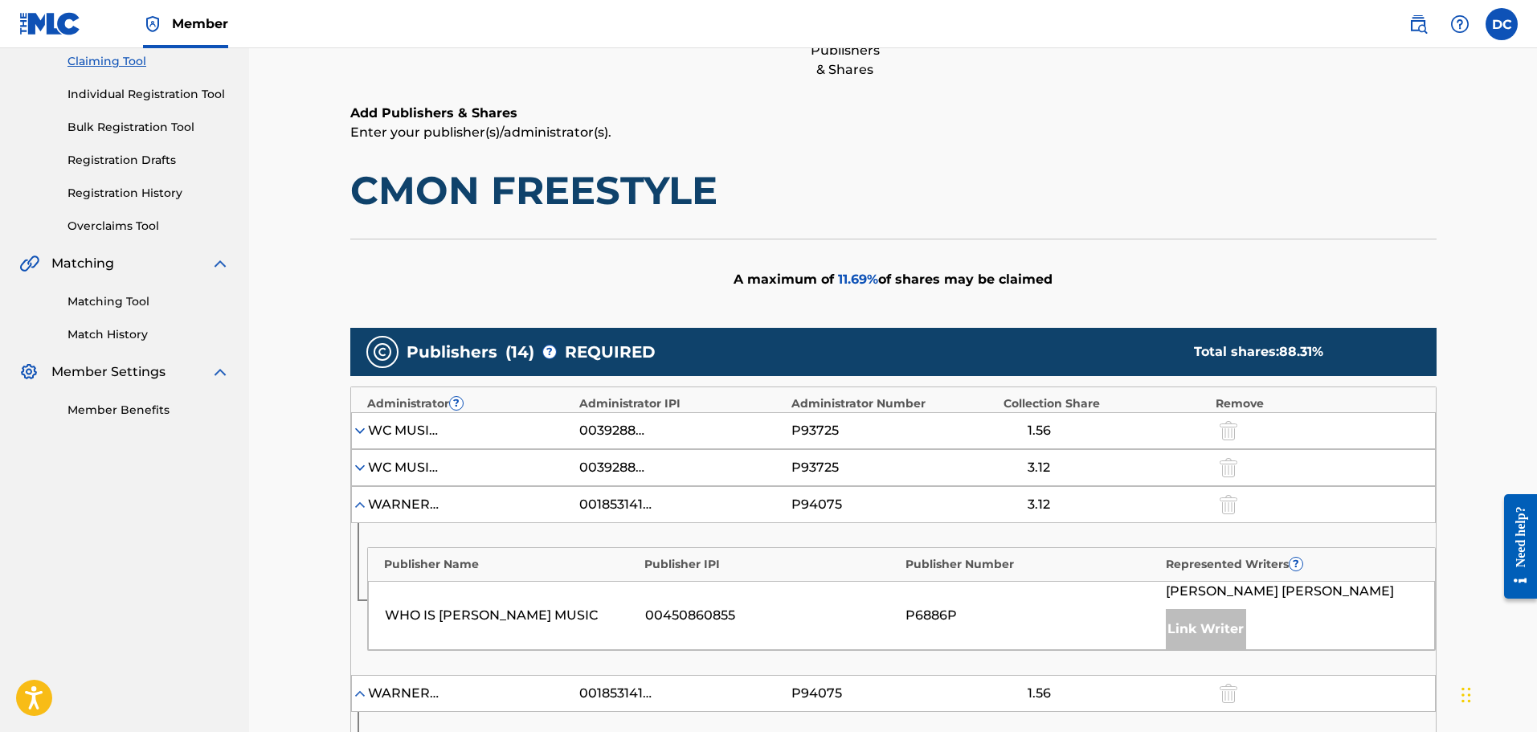
click at [361, 510] on img at bounding box center [360, 505] width 16 height 16
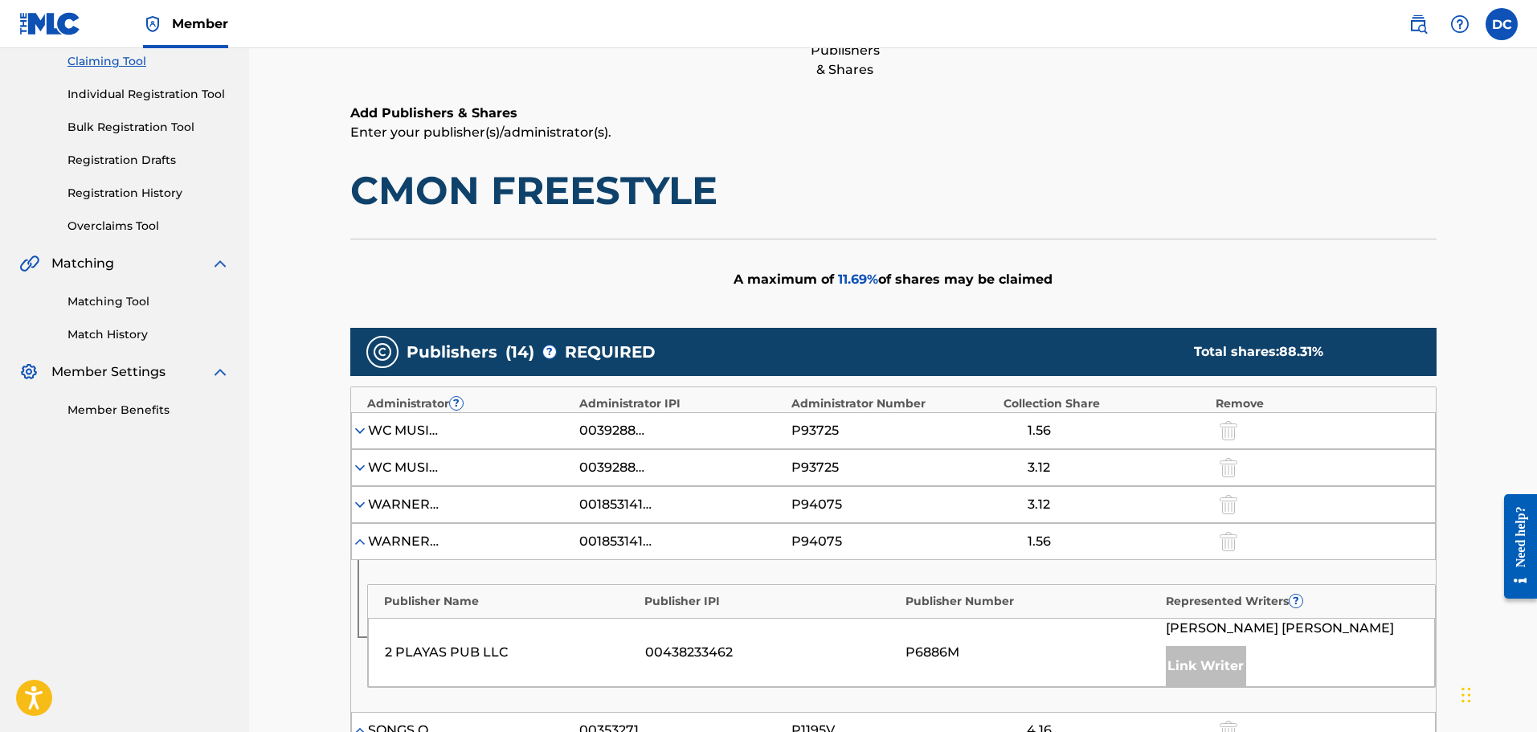
click at [359, 542] on img at bounding box center [360, 542] width 16 height 16
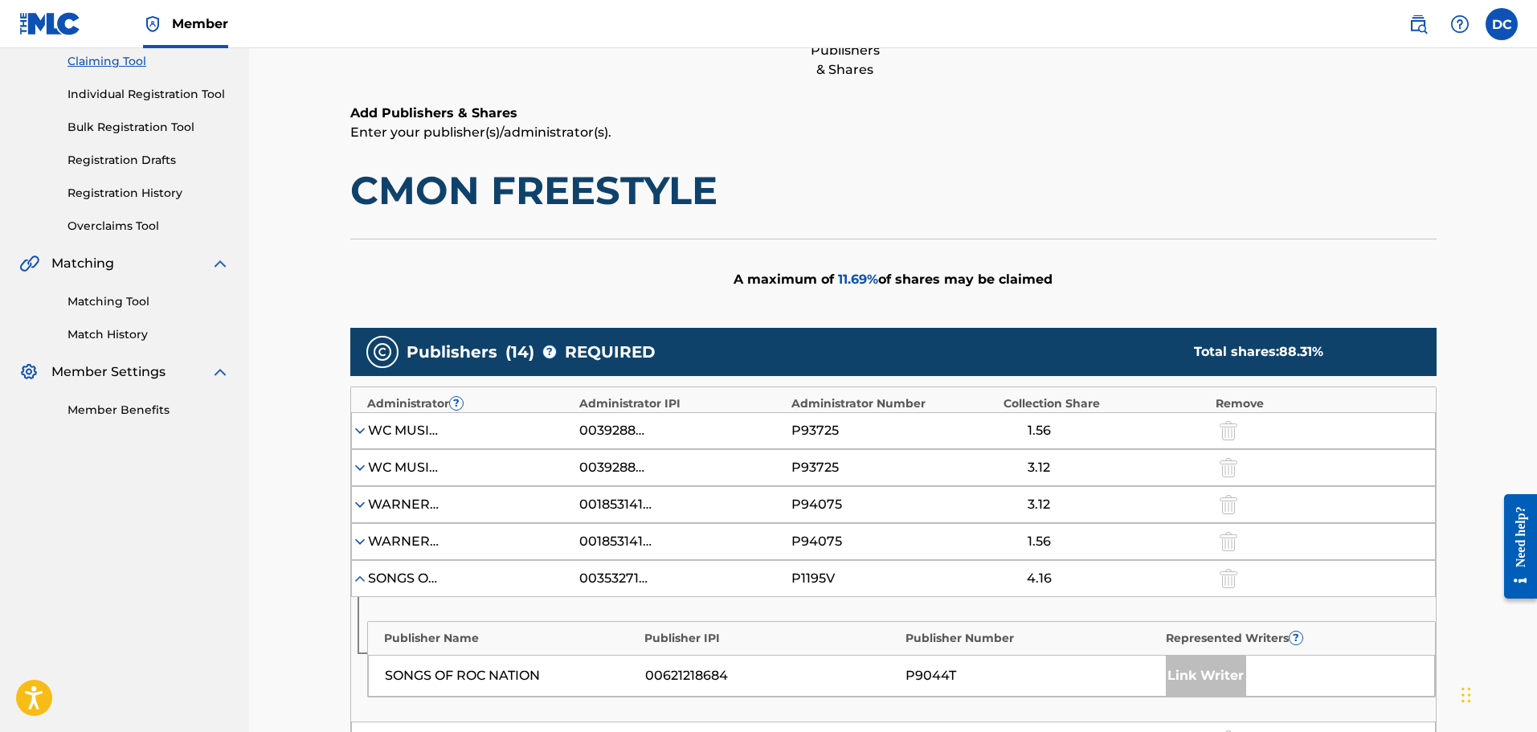
click at [358, 558] on img at bounding box center [360, 579] width 16 height 16
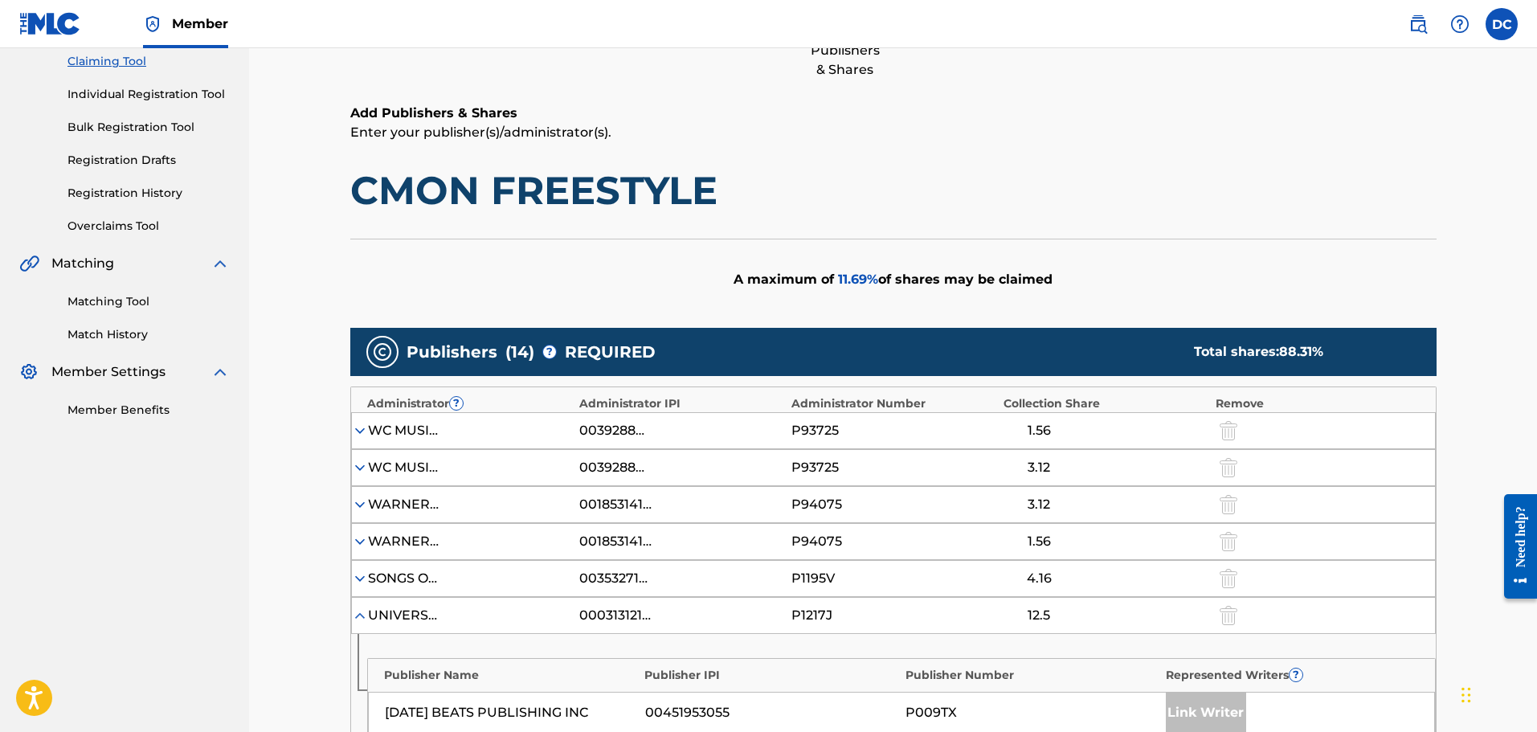
scroll to position [336, 0]
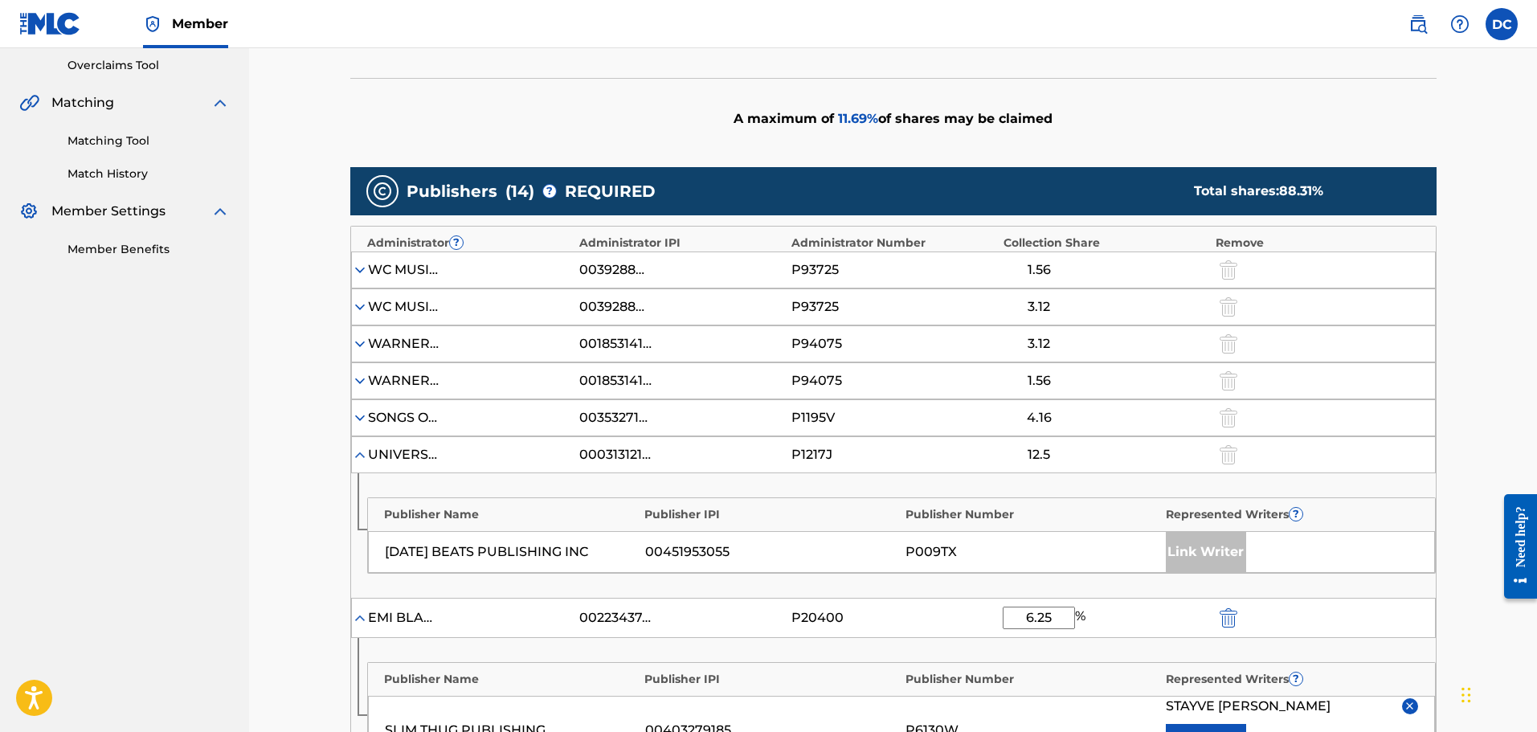
click at [362, 462] on img at bounding box center [360, 455] width 16 height 16
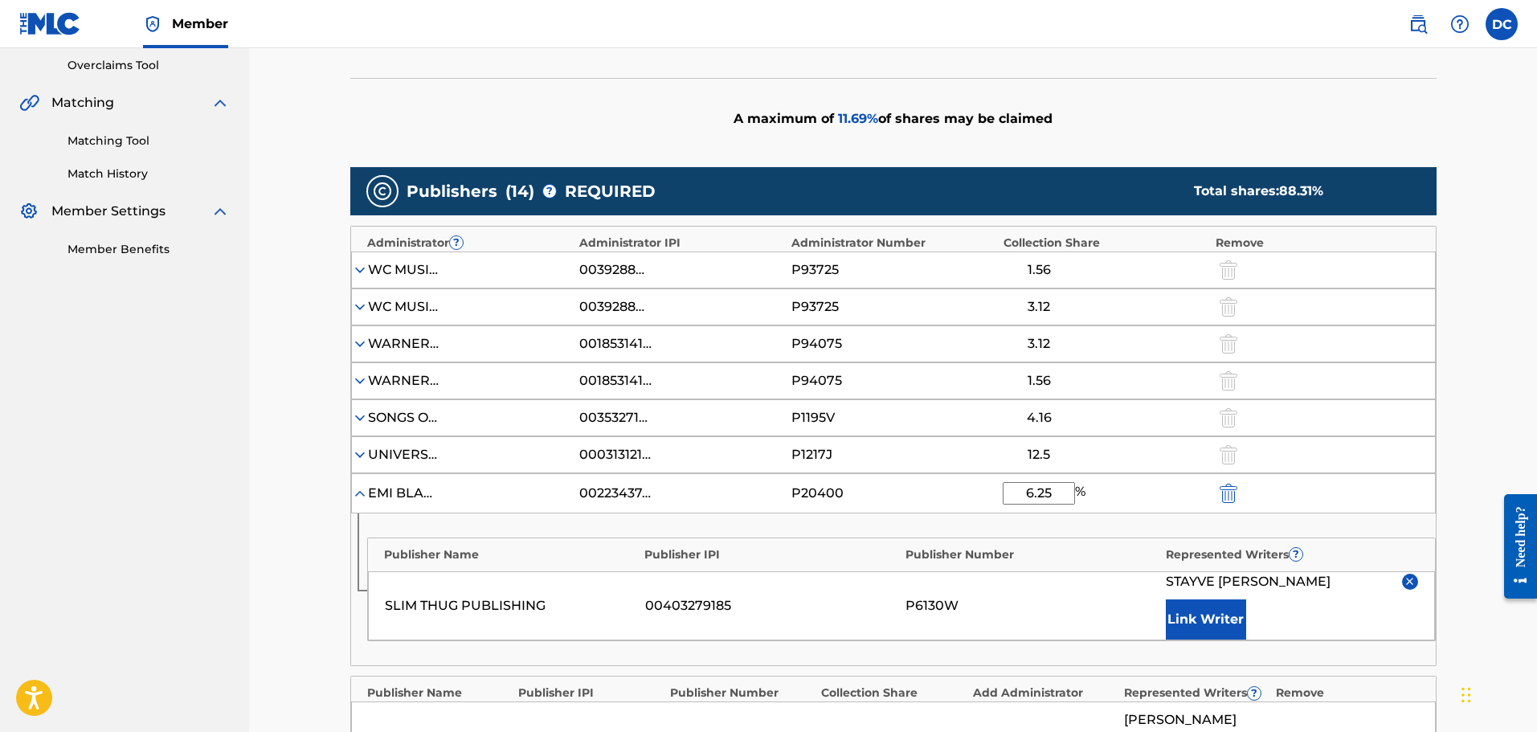
click at [361, 501] on div "EMI BLACKWOOD MUSIC INC 00223437493 P20400 6.25 %" at bounding box center [893, 493] width 1085 height 40
click at [360, 492] on img at bounding box center [360, 493] width 16 height 16
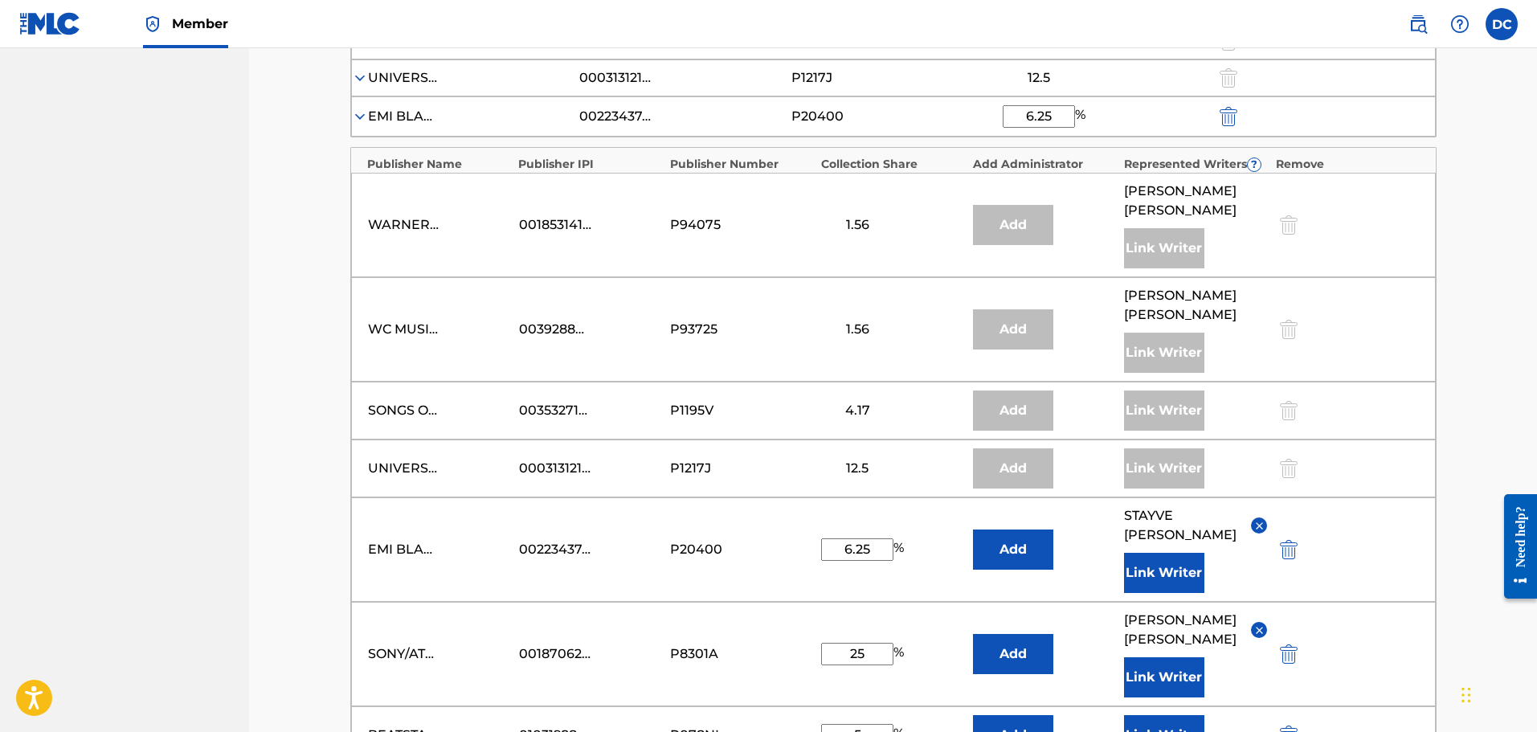
scroll to position [738, 0]
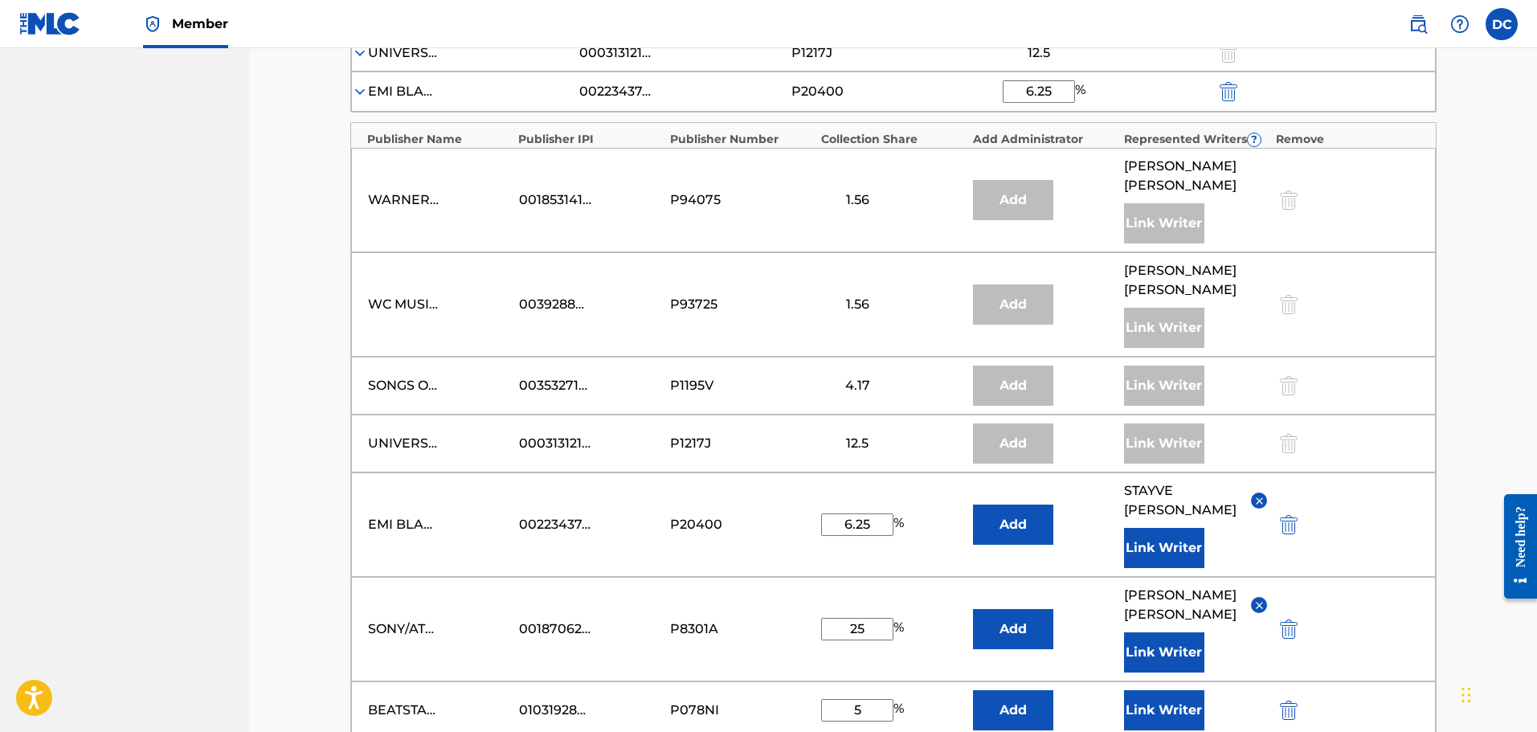
click at [1139, 558] on button "Link Writer" at bounding box center [1164, 710] width 80 height 40
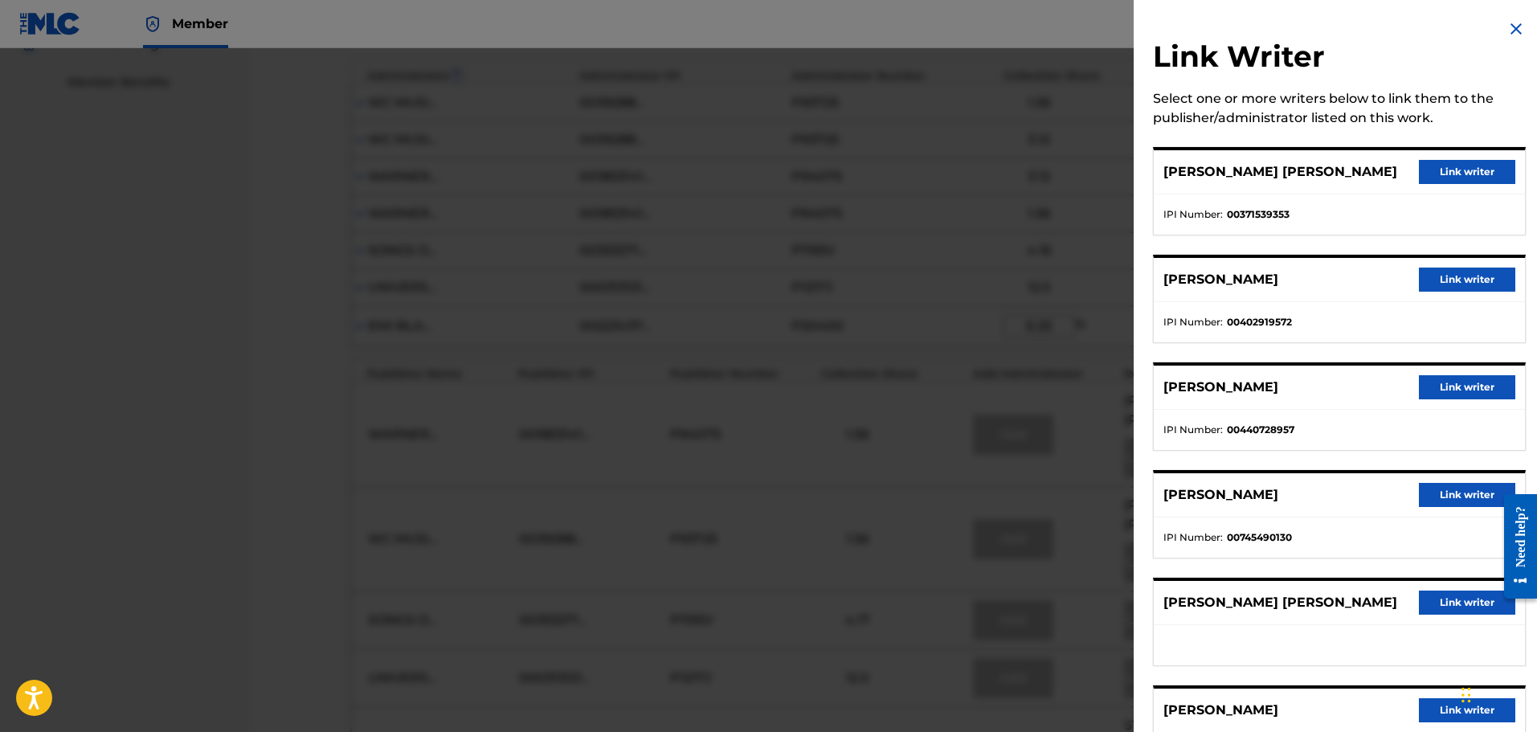
scroll to position [497, 0]
click at [1139, 28] on img at bounding box center [1516, 28] width 19 height 19
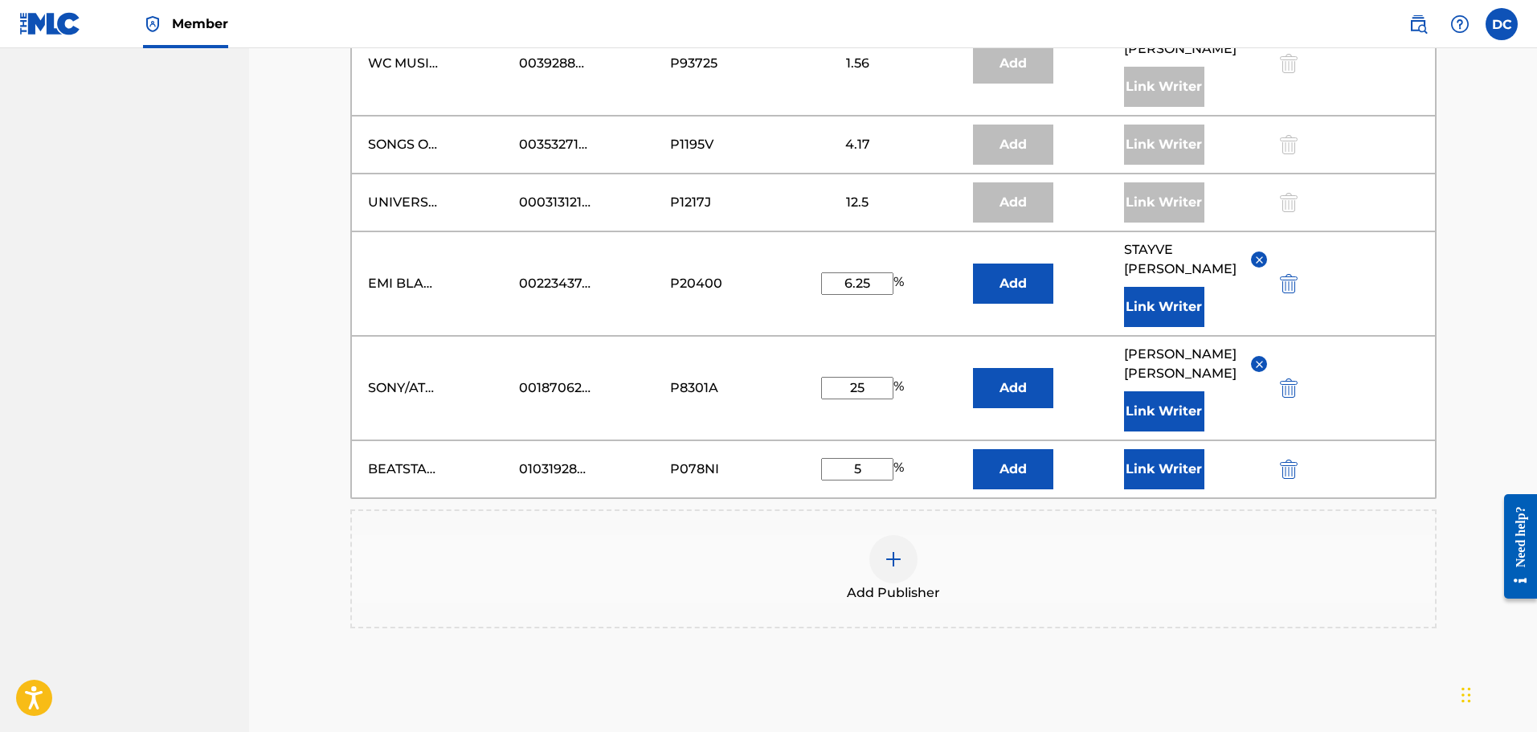
scroll to position [1096, 0]
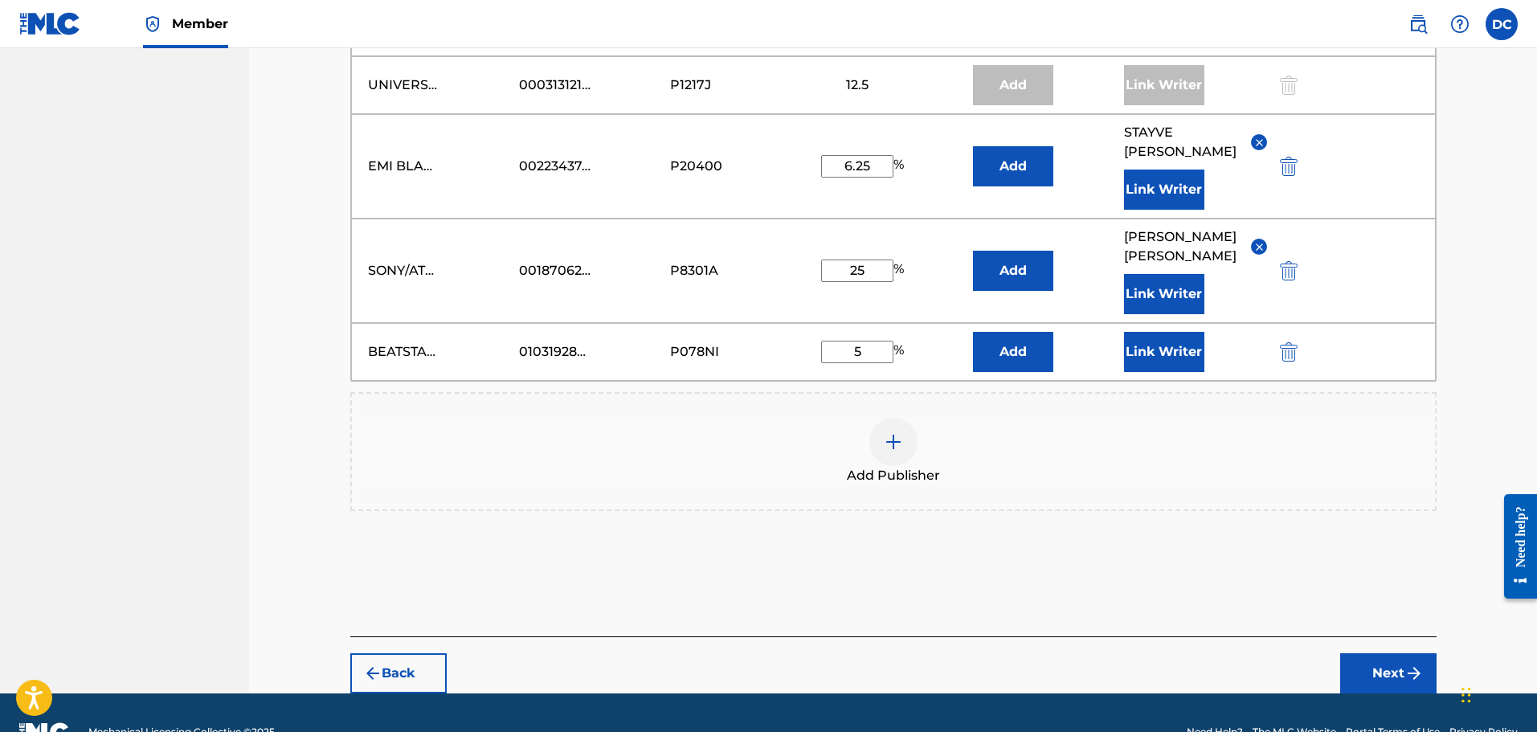
click at [392, 558] on button "Back" at bounding box center [398, 673] width 96 height 40
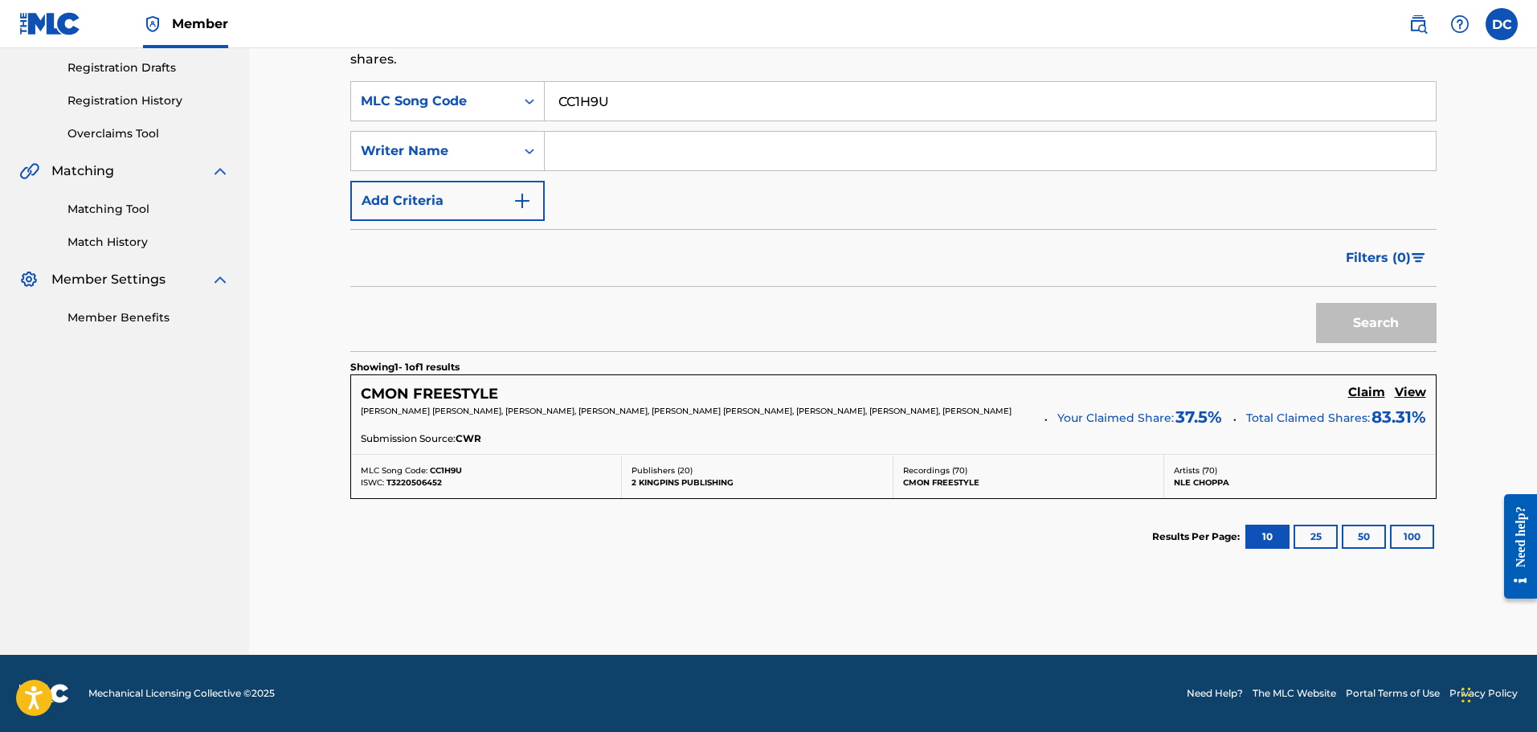
scroll to position [270, 0]
